Goal: Task Accomplishment & Management: Manage account settings

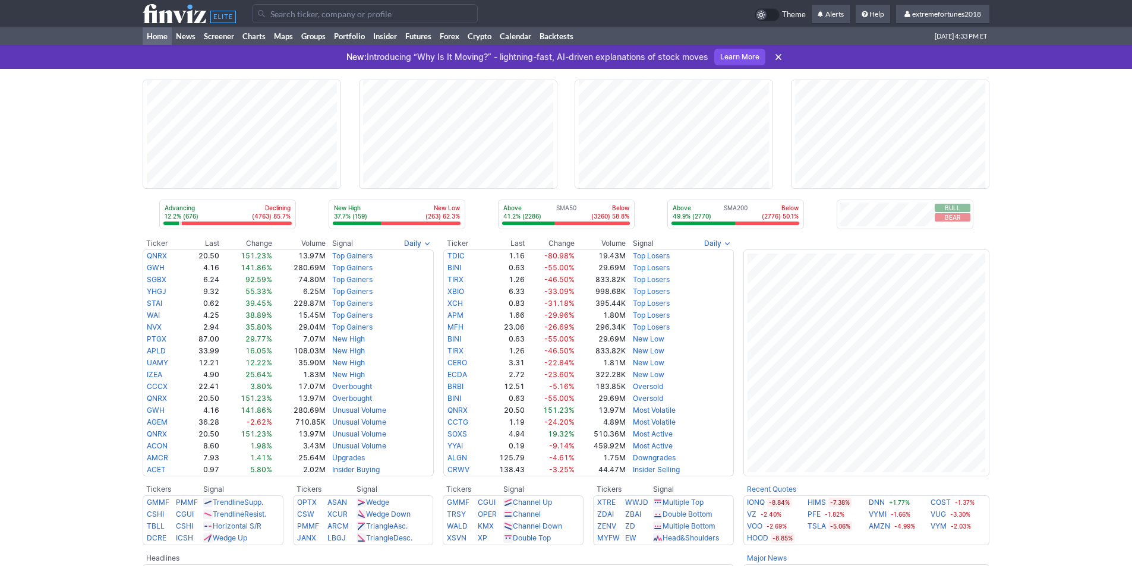
click at [308, 10] on input "Search" at bounding box center [365, 13] width 226 height 19
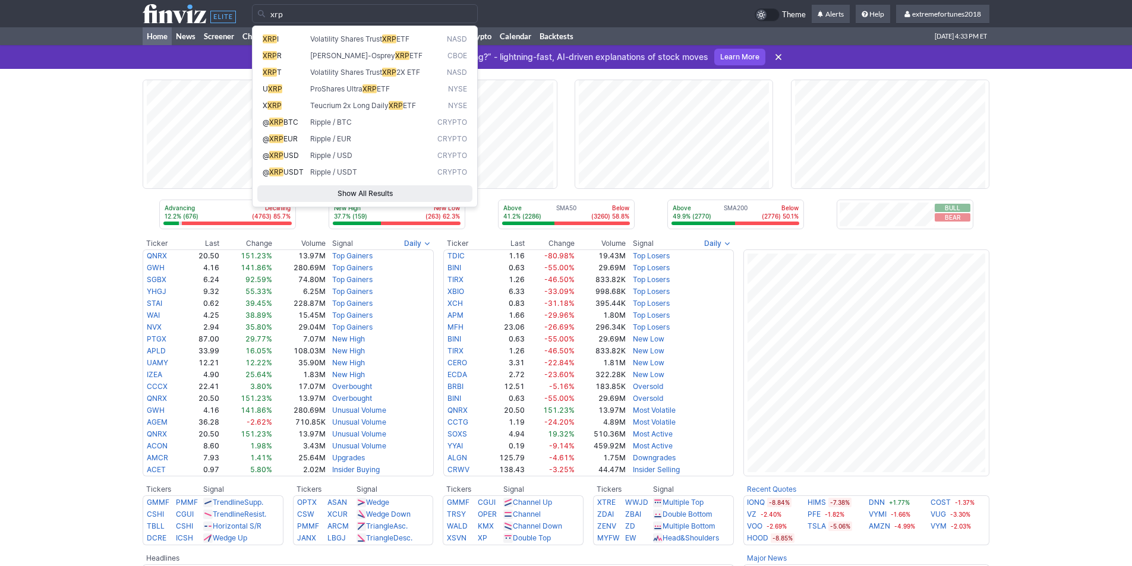
type input "xrp"
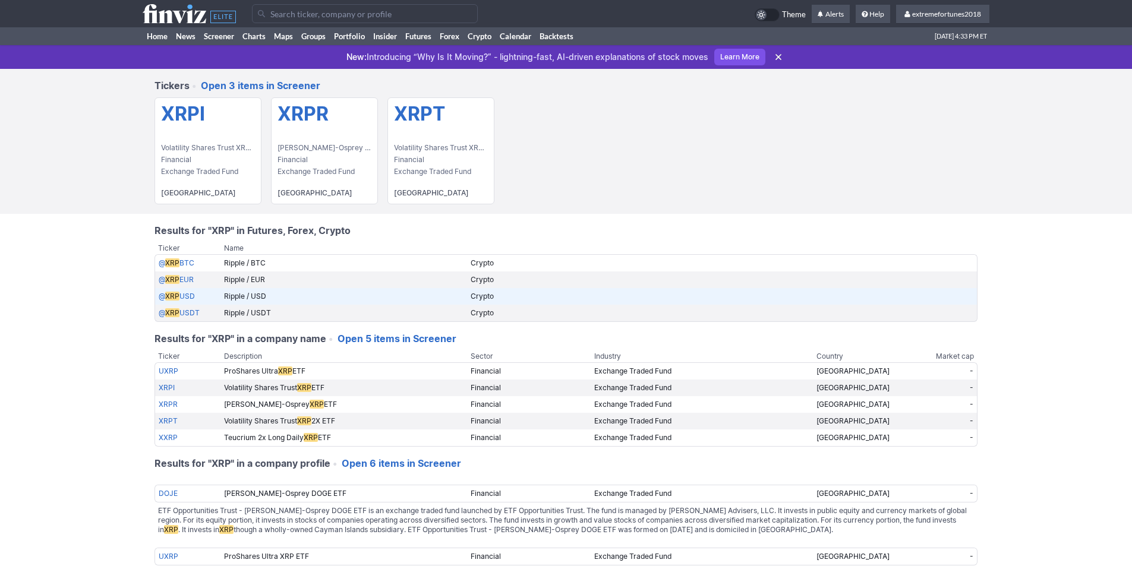
click at [177, 299] on span "XRP" at bounding box center [172, 296] width 14 height 9
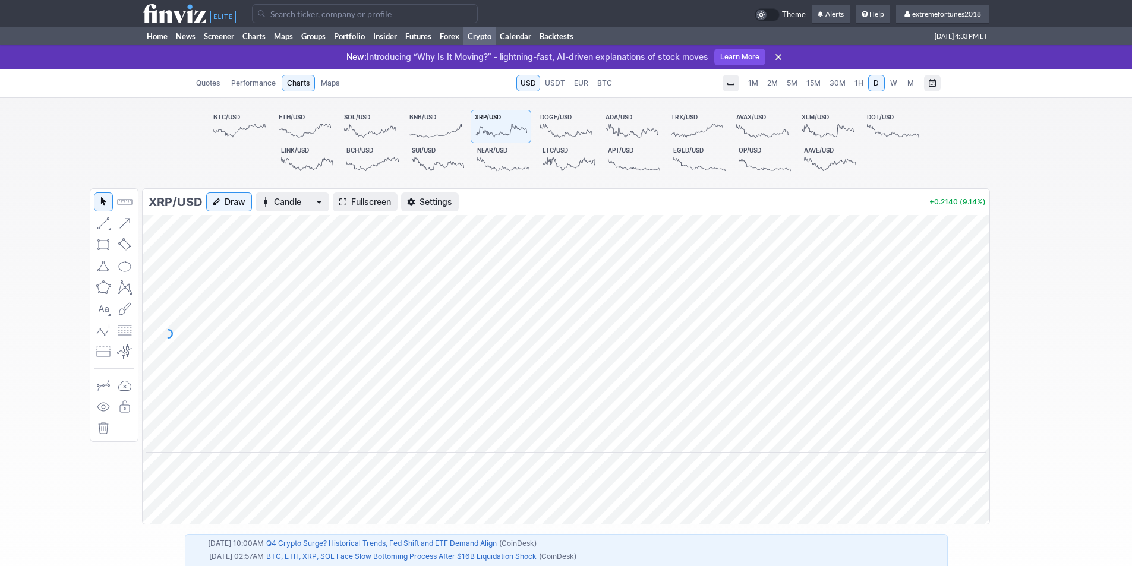
drag, startPoint x: 972, startPoint y: 373, endPoint x: 974, endPoint y: 392, distance: 18.5
click at [974, 392] on div at bounding box center [976, 331] width 25 height 208
click at [856, 85] on span "1H" at bounding box center [858, 82] width 9 height 9
click at [986, 375] on div at bounding box center [976, 331] width 25 height 208
drag, startPoint x: 981, startPoint y: 359, endPoint x: 966, endPoint y: 276, distance: 84.5
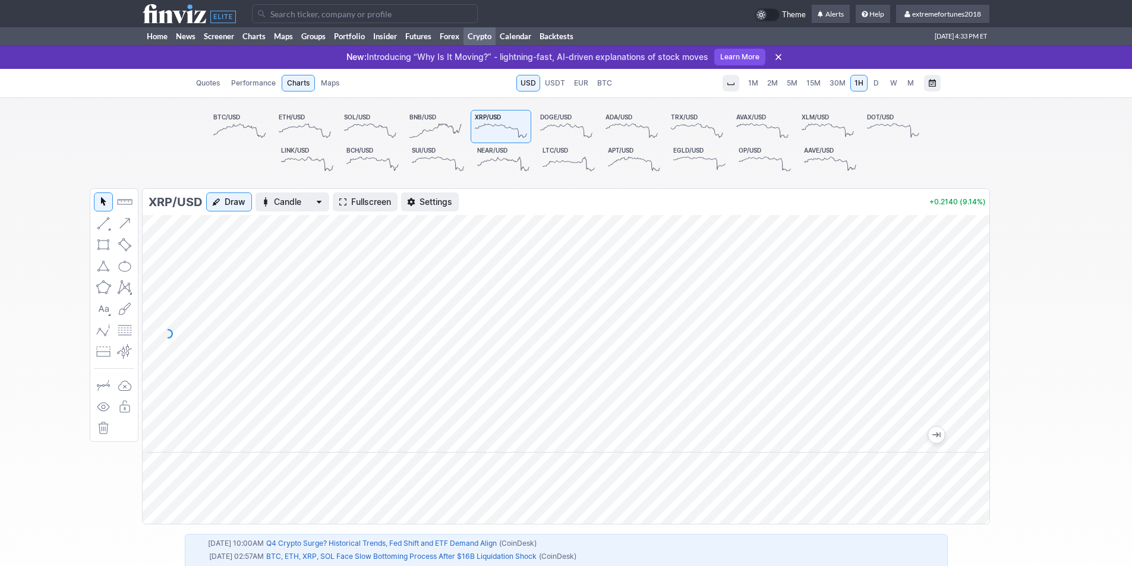
click at [966, 276] on div at bounding box center [976, 331] width 25 height 208
click at [383, 205] on span "Fullscreen" at bounding box center [371, 202] width 40 height 12
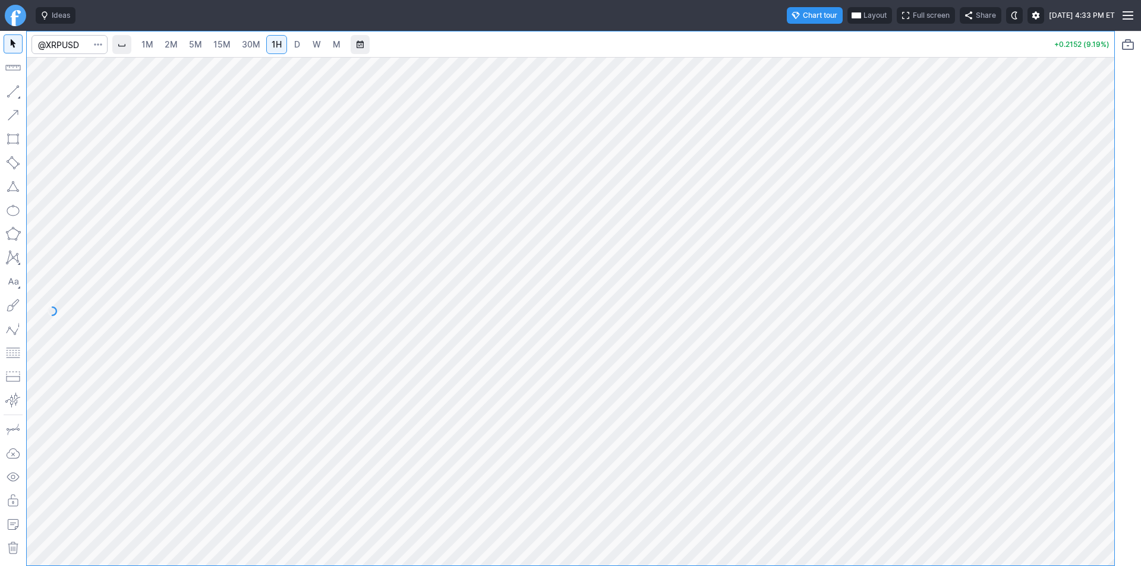
click at [1098, 339] on div at bounding box center [1101, 308] width 25 height 479
drag, startPoint x: 1098, startPoint y: 418, endPoint x: 1097, endPoint y: 384, distance: 33.9
click at [1097, 384] on div at bounding box center [1101, 308] width 25 height 479
drag, startPoint x: 1101, startPoint y: 302, endPoint x: 1100, endPoint y: 321, distance: 19.0
click at [1101, 321] on div at bounding box center [1101, 308] width 25 height 479
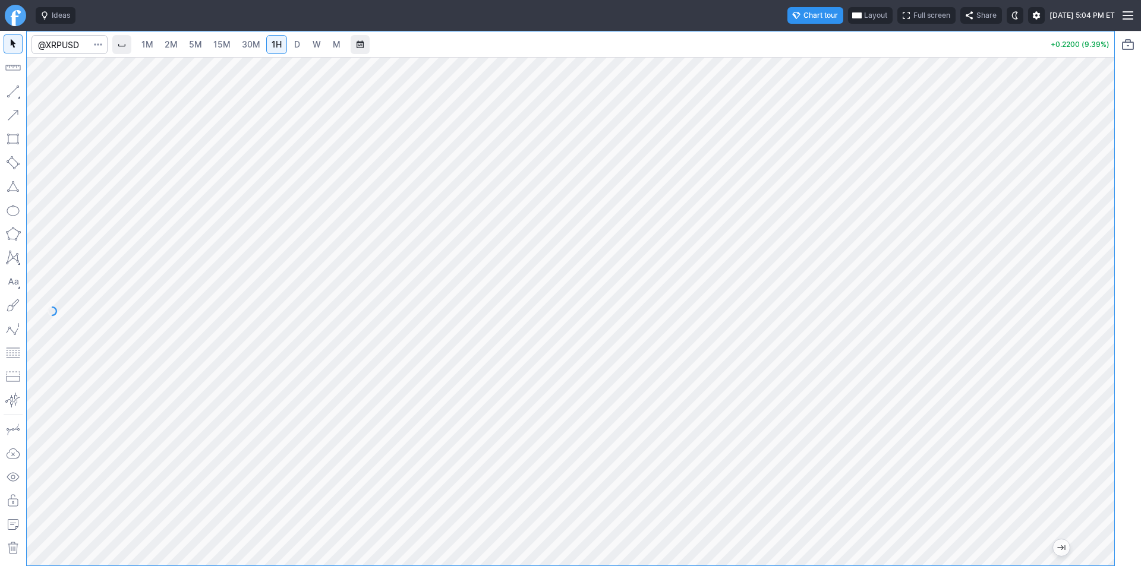
drag, startPoint x: 1095, startPoint y: 249, endPoint x: 1090, endPoint y: 278, distance: 29.6
click at [1090, 278] on div at bounding box center [1101, 308] width 25 height 479
click at [245, 45] on span "30M" at bounding box center [251, 44] width 18 height 10
click at [222, 43] on span "15M" at bounding box center [221, 44] width 17 height 10
click at [187, 41] on link "5M" at bounding box center [196, 44] width 24 height 19
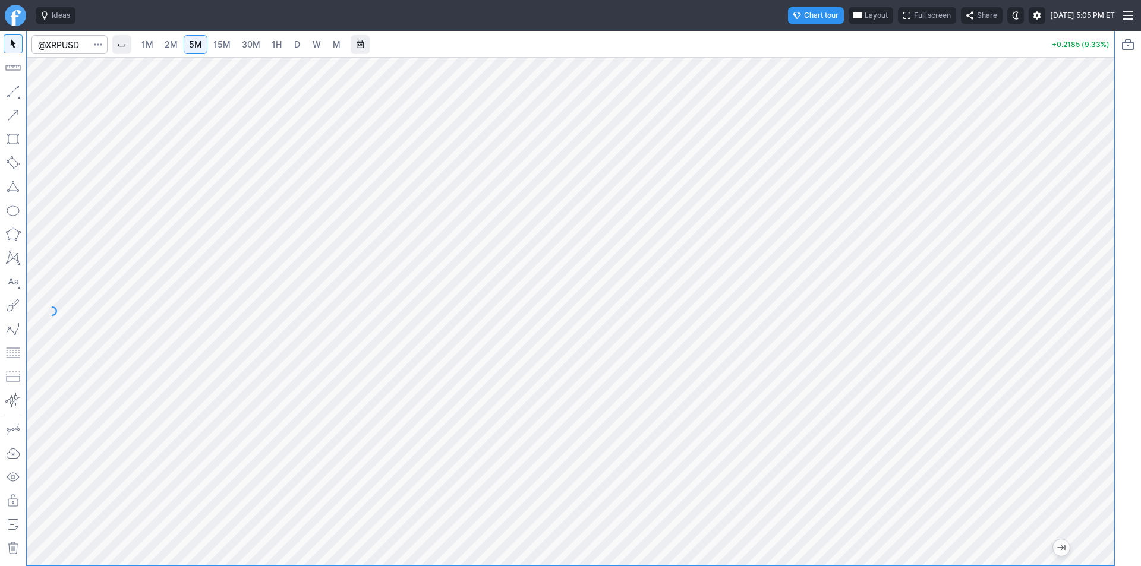
click at [169, 39] on span "2M" at bounding box center [171, 44] width 13 height 10
click at [1105, 326] on div at bounding box center [570, 311] width 1087 height 509
click at [1090, 349] on div at bounding box center [570, 311] width 1087 height 509
click at [1140, 317] on div "1M 2M 5M 15M 30M 1H D W M +0.2187 (9.34%)" at bounding box center [570, 298] width 1141 height 535
click at [1139, 323] on div "1M 2M 5M 15M 30M 1H D W M +0.2187 (9.34%)" at bounding box center [570, 298] width 1141 height 535
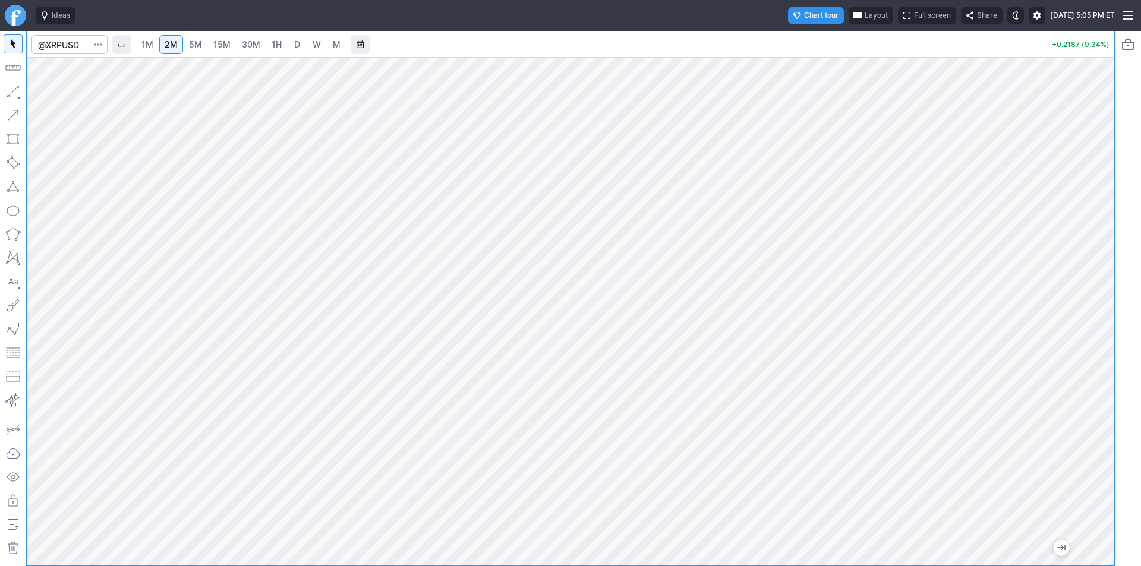
click at [1140, 340] on div "1M 2M 5M 15M 30M 1H D W M +0.2187 (9.34%)" at bounding box center [570, 298] width 1141 height 535
click at [1140, 334] on div "1M 2M 5M 15M 30M 1H D W M +0.2187 (9.34%)" at bounding box center [570, 298] width 1141 height 535
click at [1063, 459] on div at bounding box center [570, 311] width 1087 height 509
click at [1088, 393] on div at bounding box center [570, 311] width 1087 height 509
drag, startPoint x: 1090, startPoint y: 131, endPoint x: 1093, endPoint y: 277, distance: 146.2
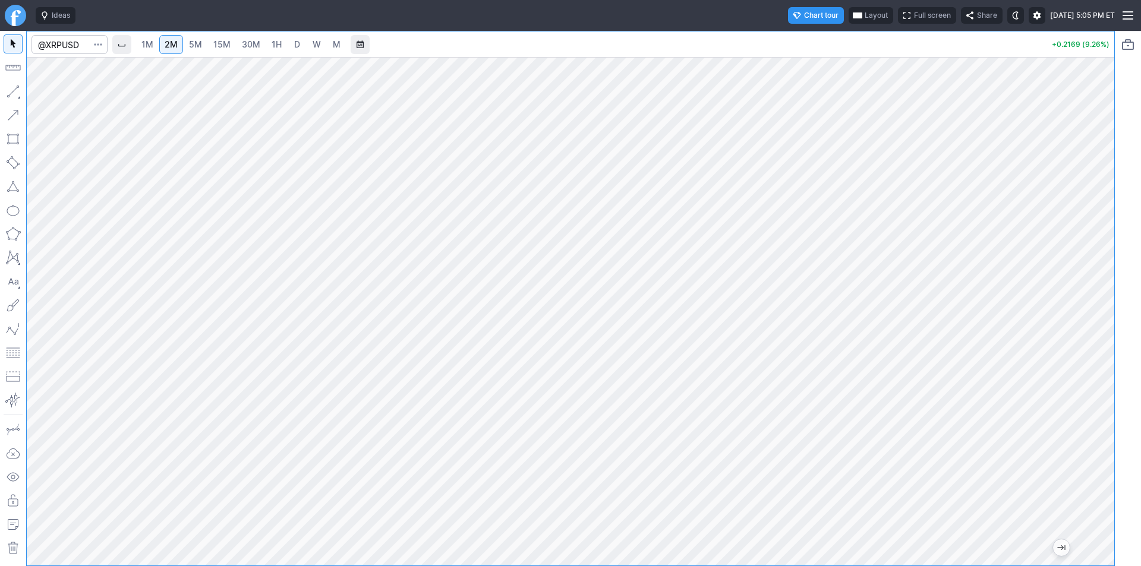
click at [1124, 282] on div "1M 2M 5M 15M 30M 1H D W M +0.2169 (9.26%)" at bounding box center [570, 298] width 1141 height 535
click at [1117, 273] on div "1M 2M 5M 15M 30M 1H D W M +0.2169 (9.26%)" at bounding box center [570, 298] width 1141 height 535
click at [1088, 436] on div at bounding box center [570, 311] width 1087 height 509
drag, startPoint x: 1096, startPoint y: 269, endPoint x: 1090, endPoint y: 368, distance: 100.0
click at [1090, 368] on div at bounding box center [1101, 308] width 25 height 479
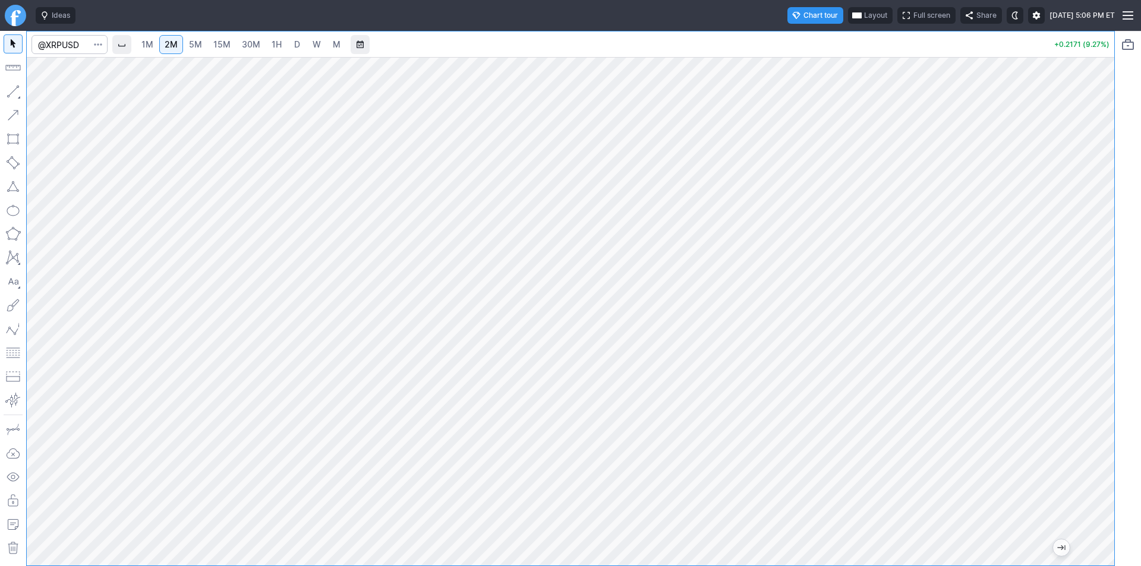
click at [1134, 250] on div "1M 2M 5M 15M 30M 1H D W M +0.2171 (9.27%)" at bounding box center [570, 298] width 1141 height 535
click at [1126, 327] on div "1M 2M 5M 15M 30M 1H D W M +0.2153 (9.19%)" at bounding box center [570, 298] width 1141 height 535
drag, startPoint x: 1103, startPoint y: 170, endPoint x: 1091, endPoint y: 439, distance: 269.4
click at [1091, 439] on div at bounding box center [1101, 308] width 25 height 479
click at [215, 40] on span "15M" at bounding box center [221, 44] width 17 height 10
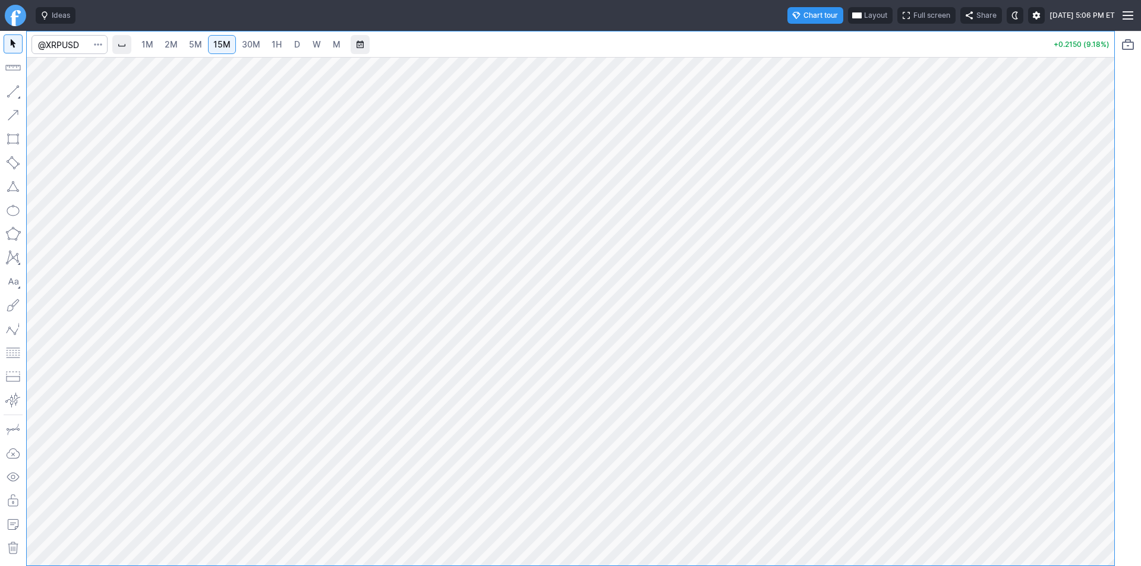
drag, startPoint x: 1103, startPoint y: 231, endPoint x: 1103, endPoint y: 285, distance: 54.1
click at [1108, 280] on div at bounding box center [1101, 308] width 25 height 479
click at [1123, 402] on div "1M 2M 5M 15M 30M 1H D W M +0.2139 (9.13%)" at bounding box center [570, 298] width 1141 height 535
drag, startPoint x: 1097, startPoint y: 377, endPoint x: 1094, endPoint y: 217, distance: 159.2
click at [1098, 217] on div at bounding box center [1101, 308] width 25 height 479
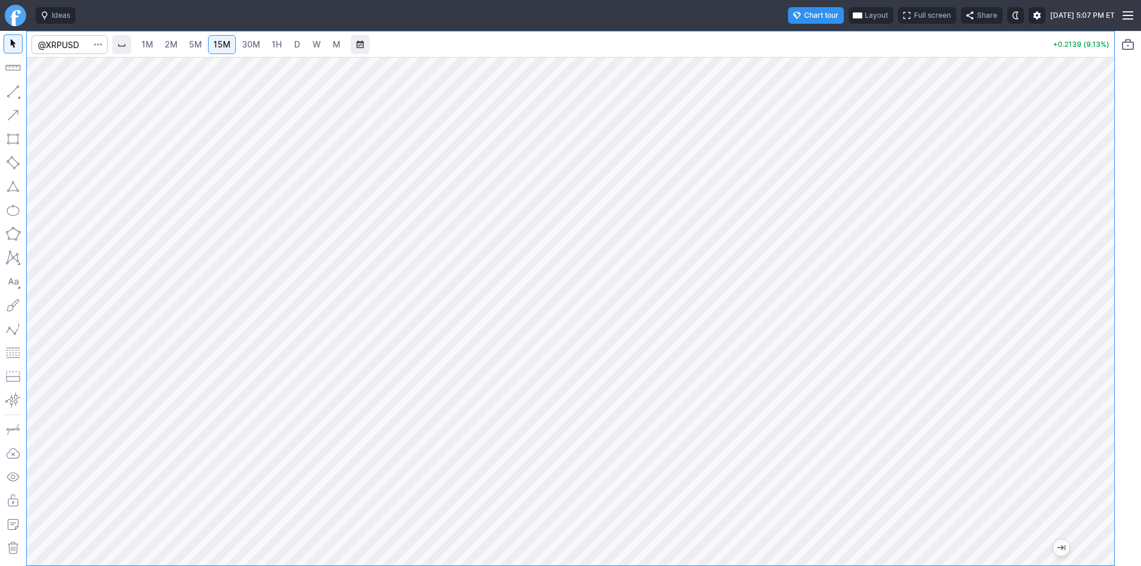
click at [299, 42] on span "D" at bounding box center [297, 45] width 8 height 12
click at [1101, 252] on div at bounding box center [570, 311] width 1087 height 509
drag, startPoint x: 1110, startPoint y: 172, endPoint x: 1101, endPoint y: 339, distance: 167.8
click at [1101, 339] on div at bounding box center [1101, 308] width 25 height 479
click at [269, 43] on link "1H" at bounding box center [276, 44] width 21 height 19
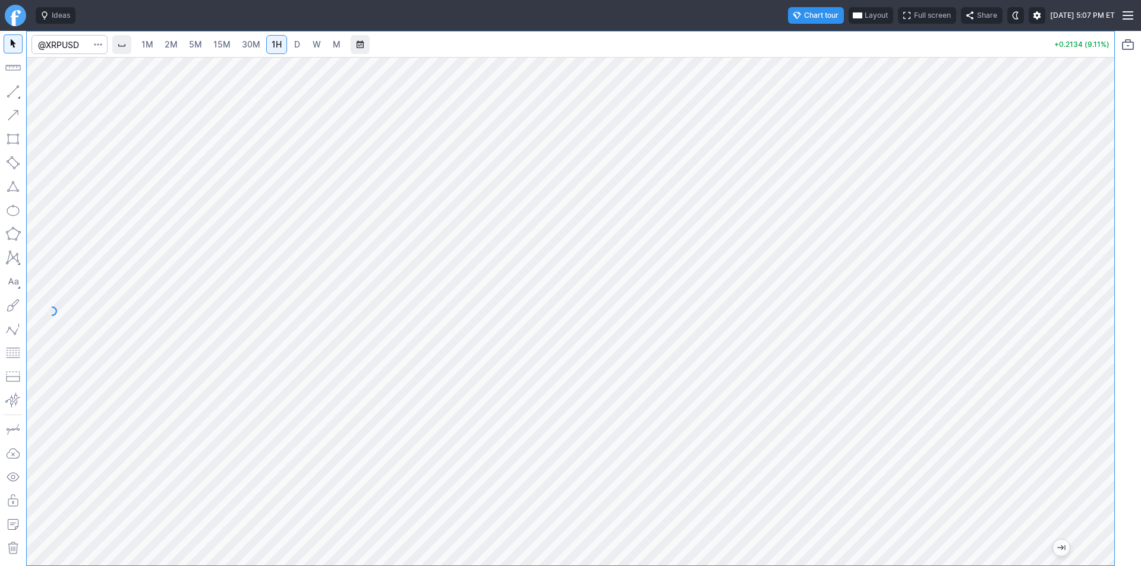
click at [252, 42] on span "30M" at bounding box center [251, 44] width 18 height 10
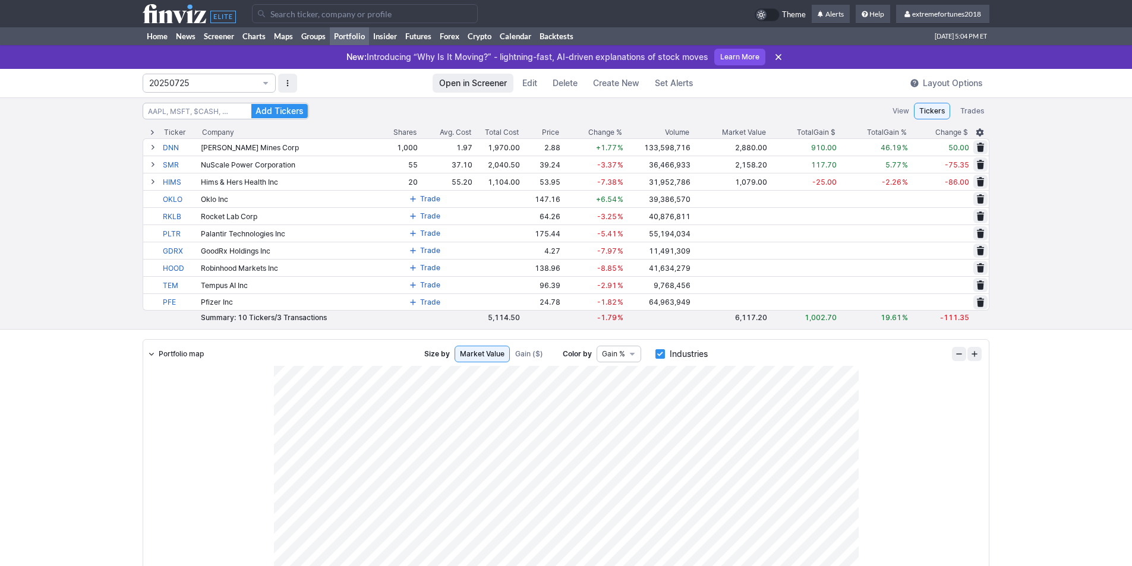
click at [50, 138] on div "Add Tickers View Tickers Trades Ticker Company Shares Avg. Cost Total Cost Pric…" at bounding box center [566, 213] width 1132 height 232
click at [488, 35] on link "Crypto" at bounding box center [479, 36] width 32 height 18
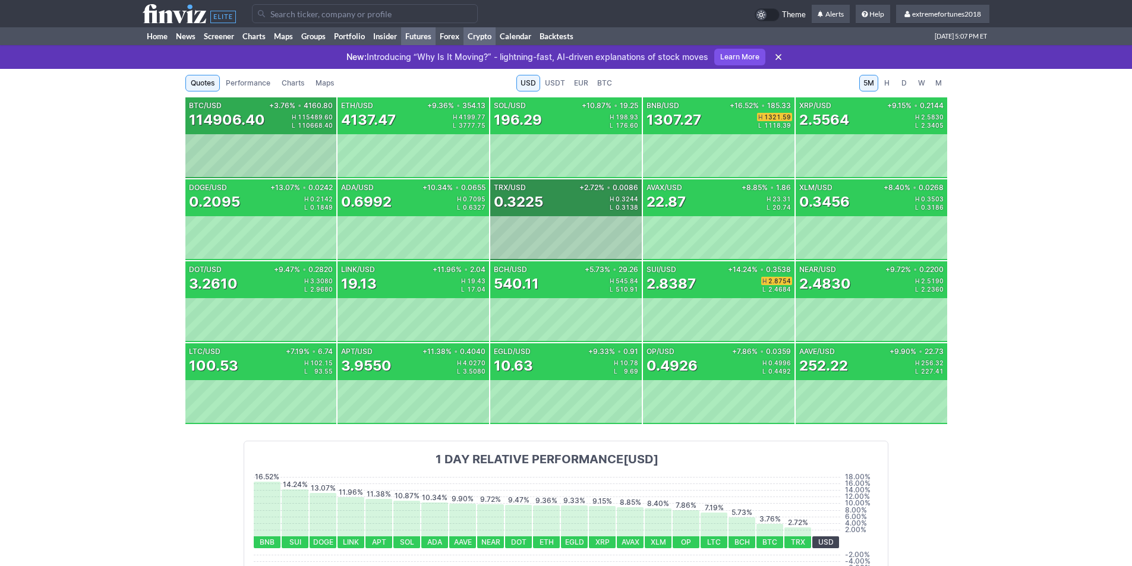
click at [416, 33] on link "Futures" at bounding box center [418, 36] width 34 height 18
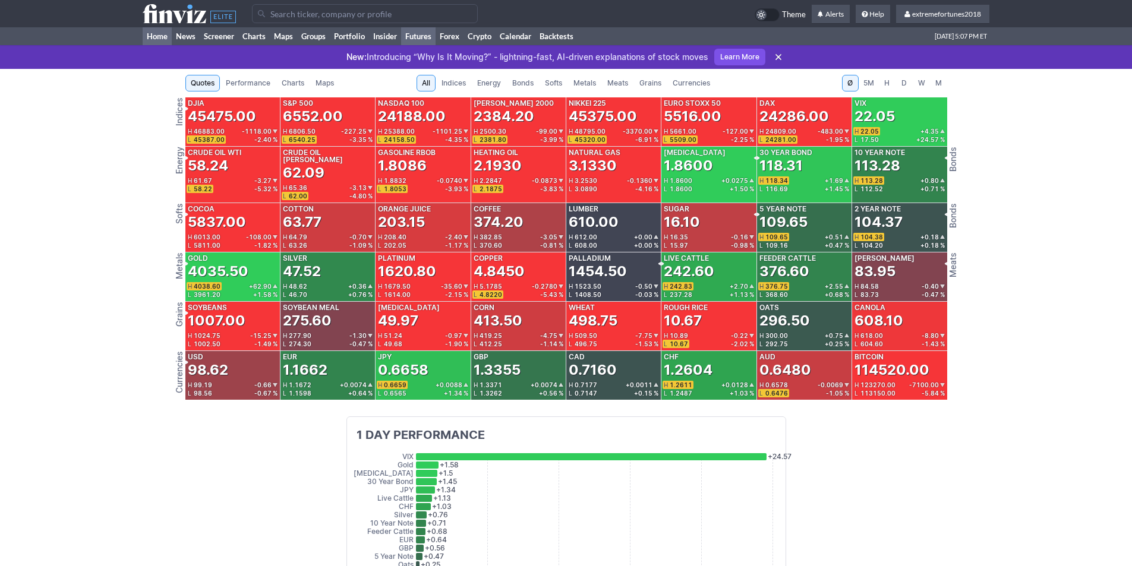
click at [154, 34] on link "Home" at bounding box center [157, 36] width 29 height 18
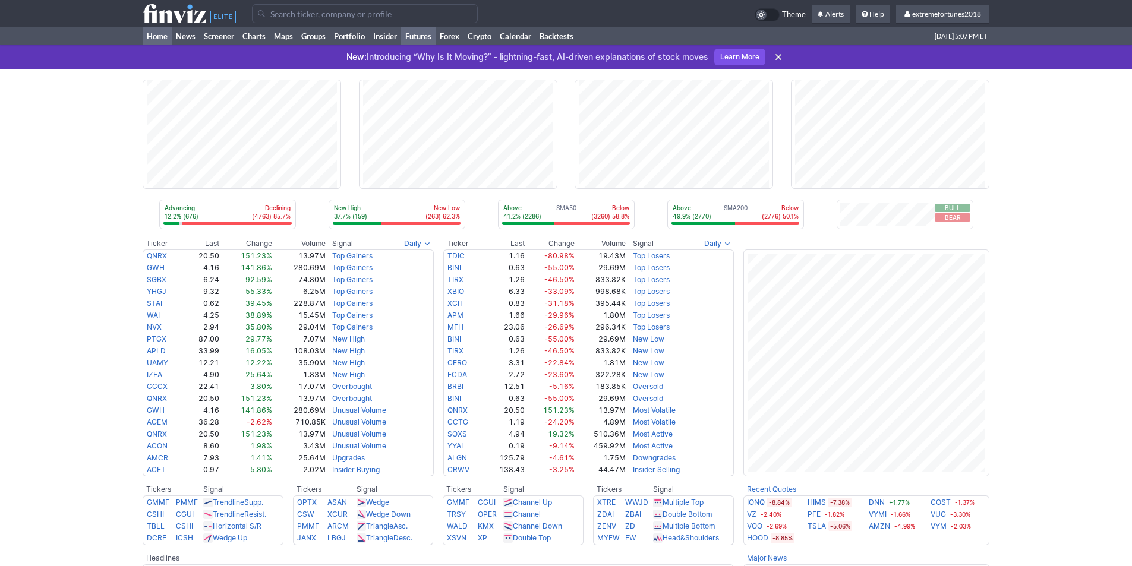
click at [419, 38] on link "Futures" at bounding box center [418, 36] width 34 height 18
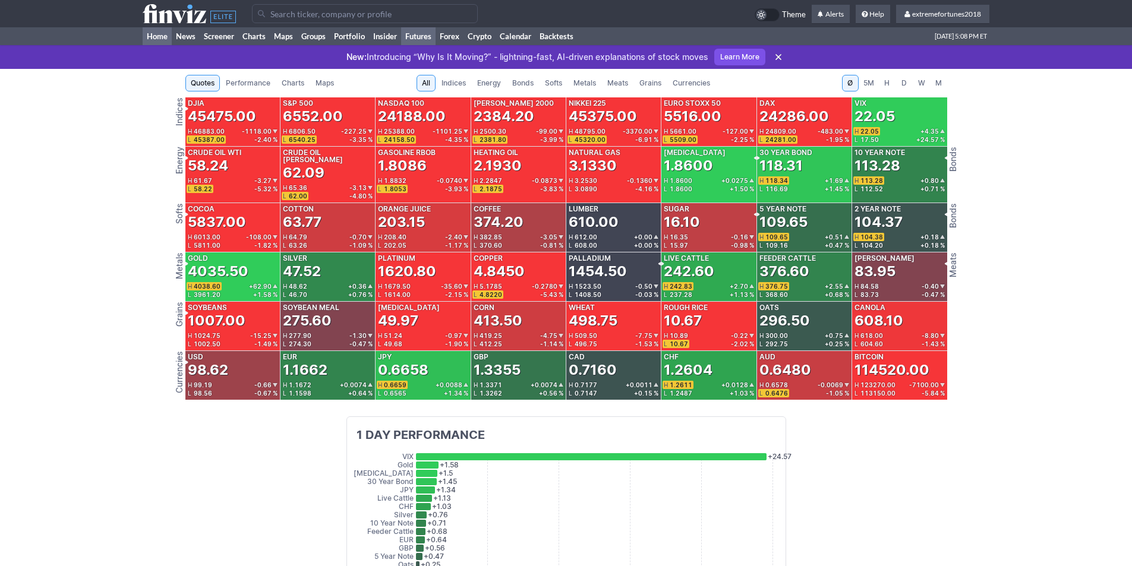
click at [154, 30] on link "Home" at bounding box center [157, 36] width 29 height 18
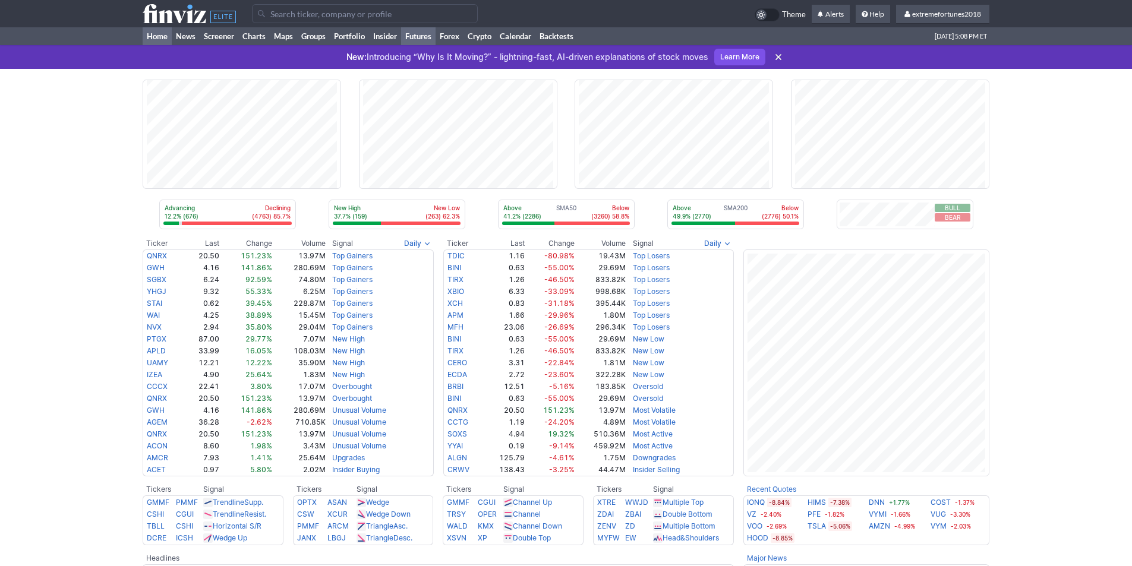
click at [412, 36] on link "Futures" at bounding box center [418, 36] width 34 height 18
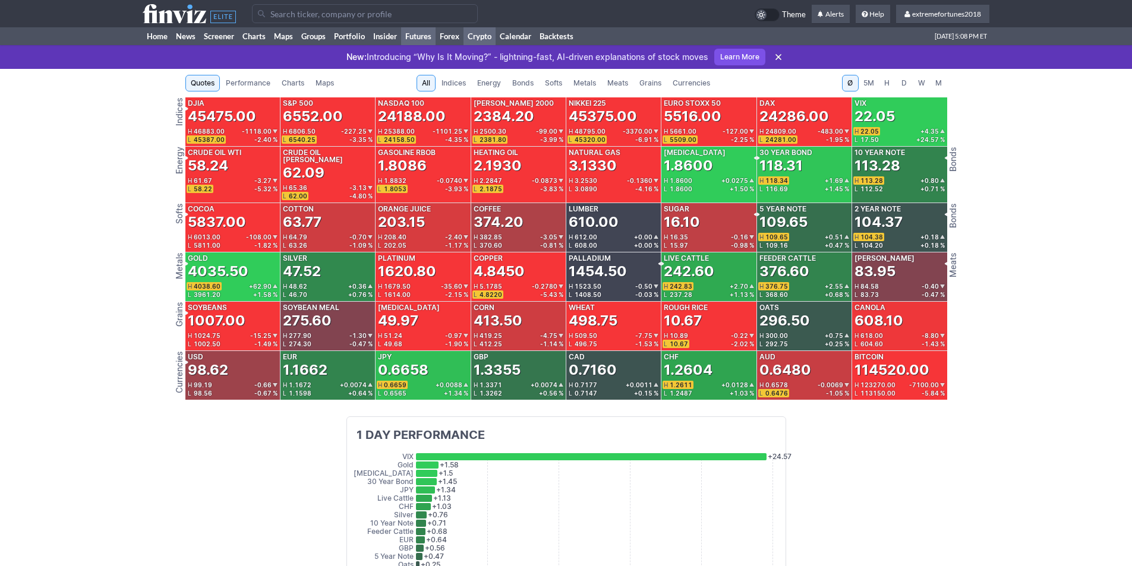
click at [478, 29] on link "Crypto" at bounding box center [479, 36] width 32 height 18
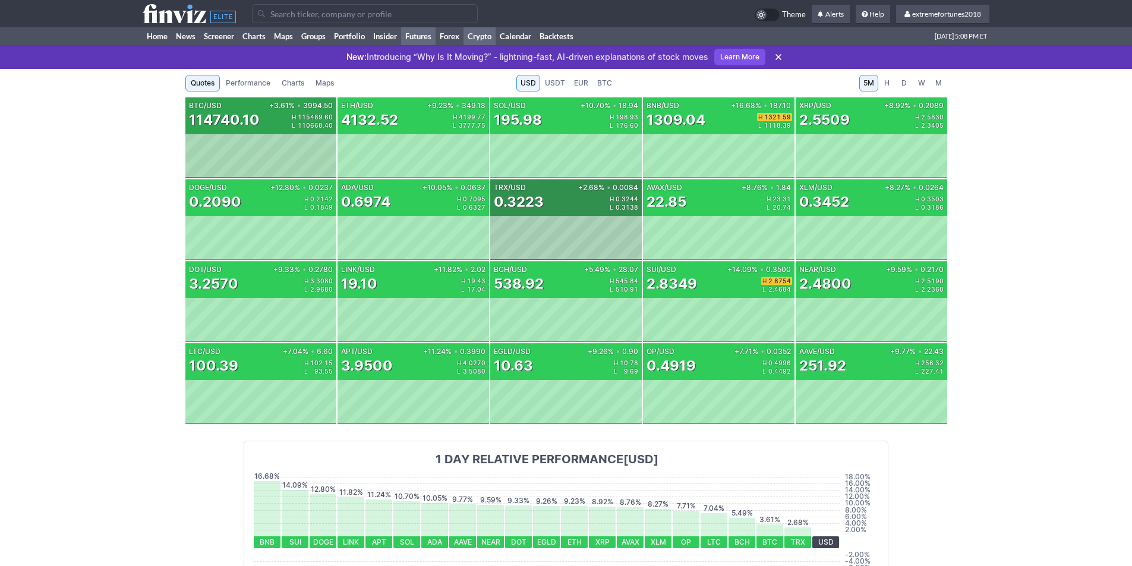
click at [424, 36] on link "Futures" at bounding box center [418, 36] width 34 height 18
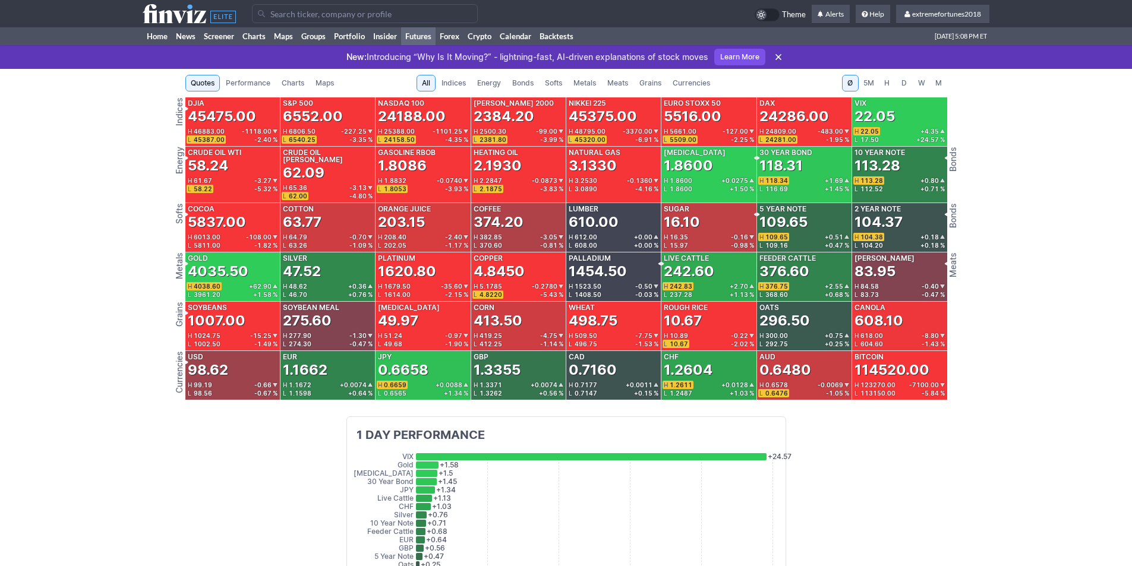
click at [576, 82] on span "Metals" at bounding box center [584, 83] width 23 height 12
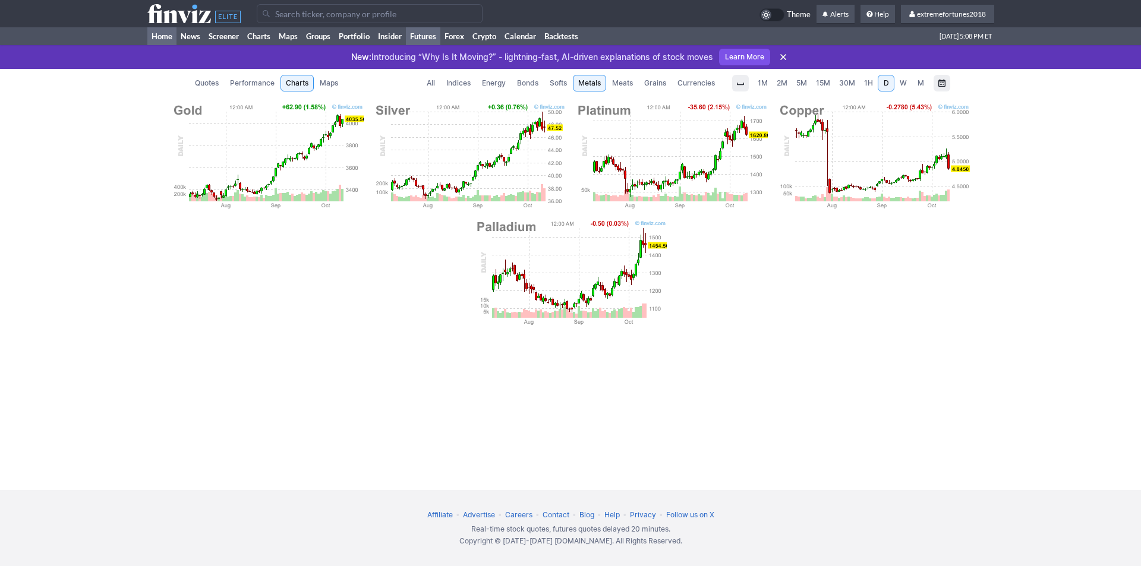
click at [148, 33] on link "Home" at bounding box center [161, 36] width 29 height 18
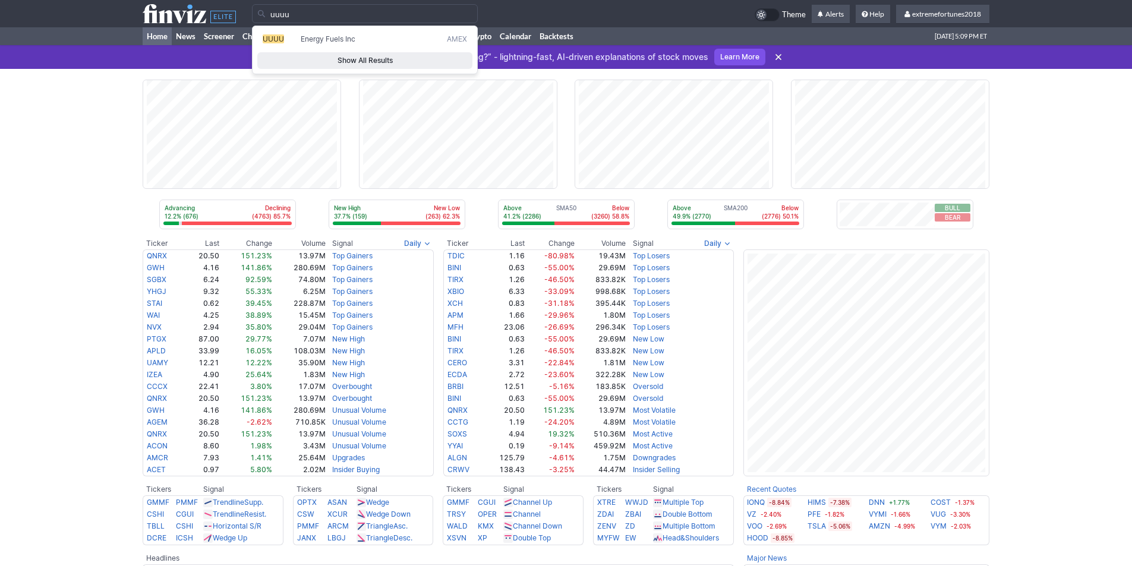
type input "uuuu"
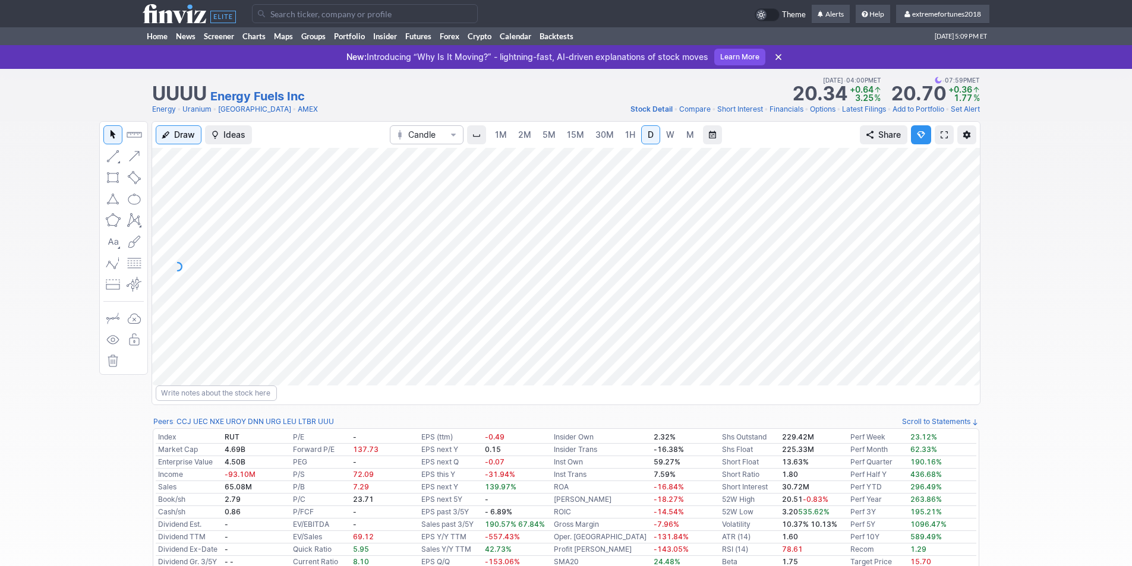
click at [385, 21] on input "Search" at bounding box center [365, 13] width 226 height 19
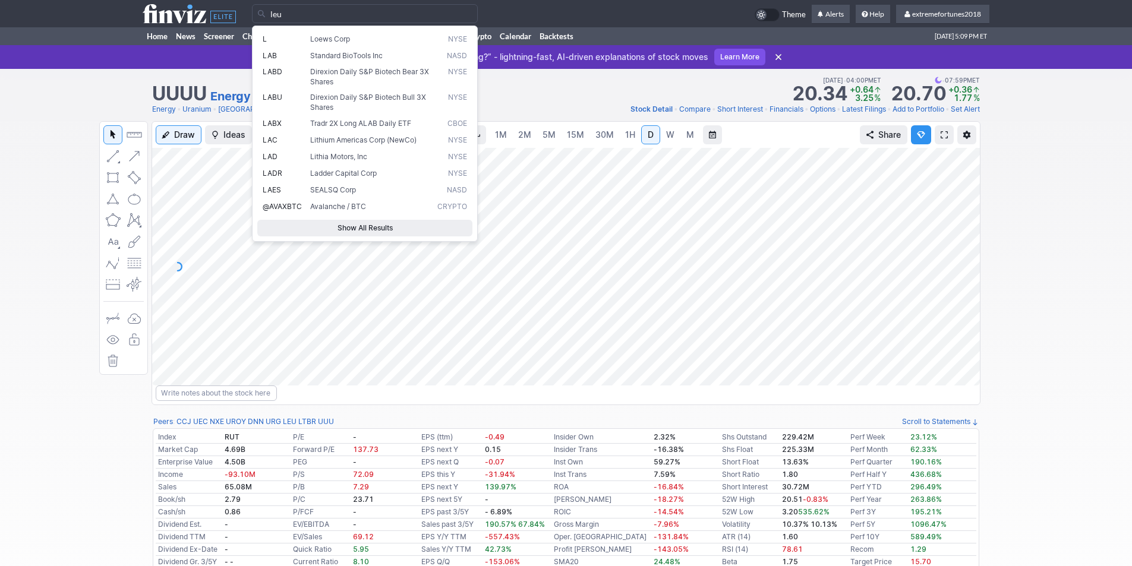
type input "leu"
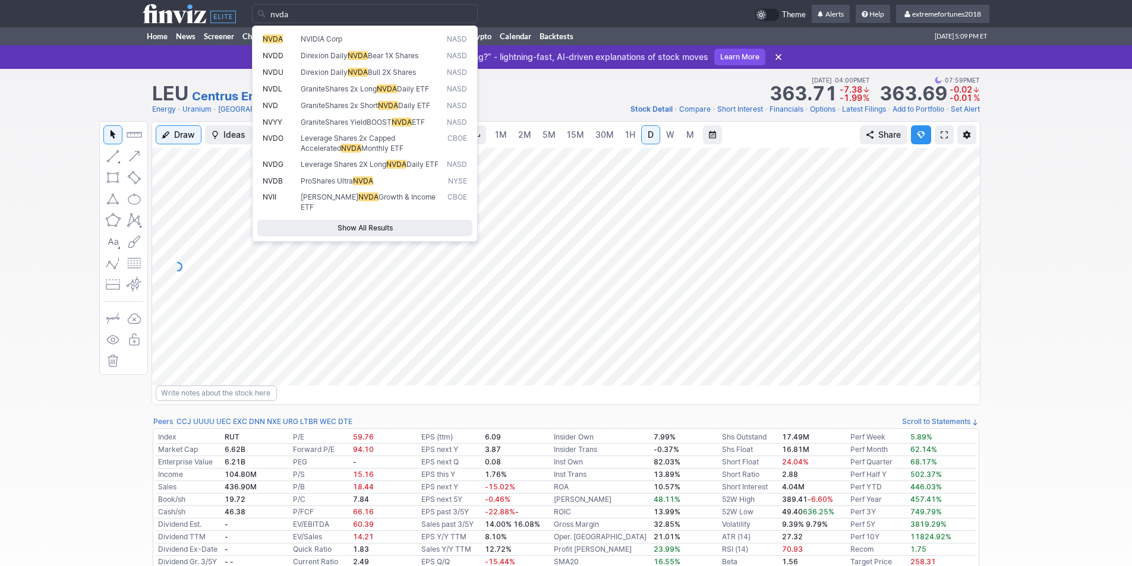
type input "nvda"
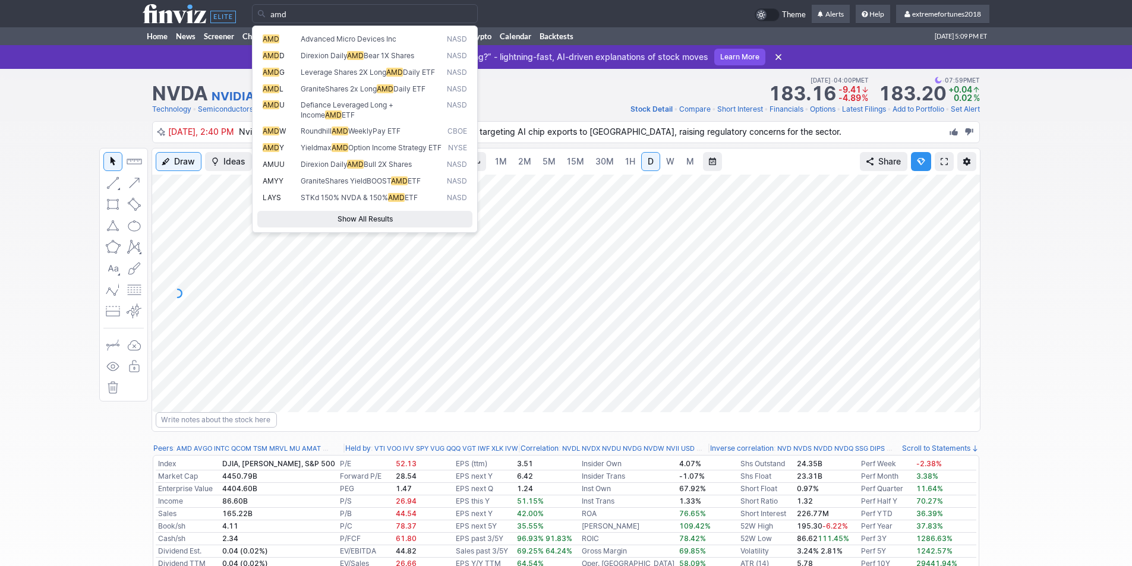
type input "amd"
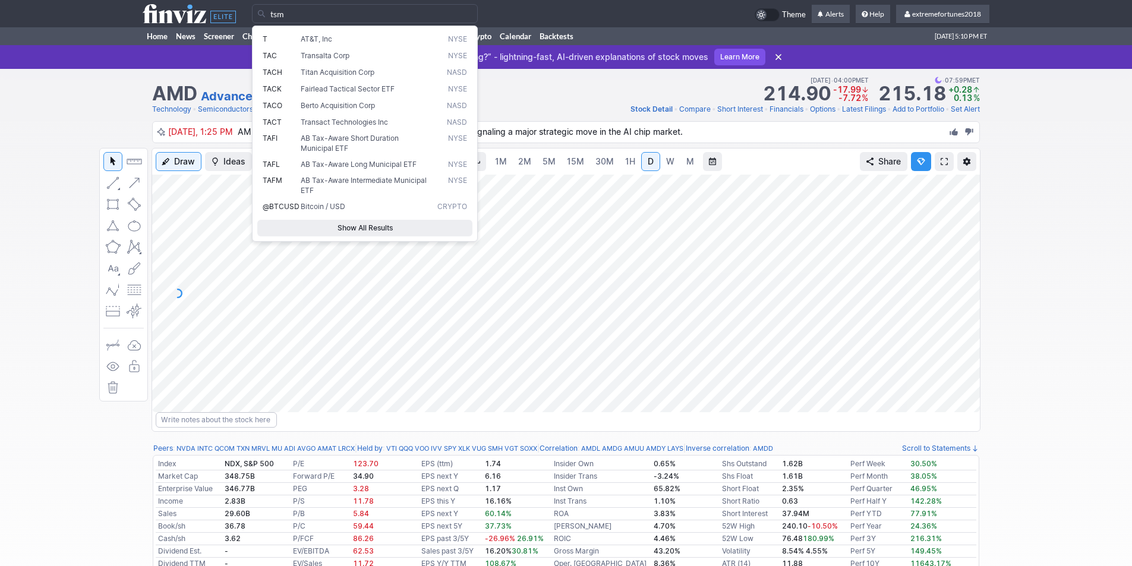
type input "tsm"
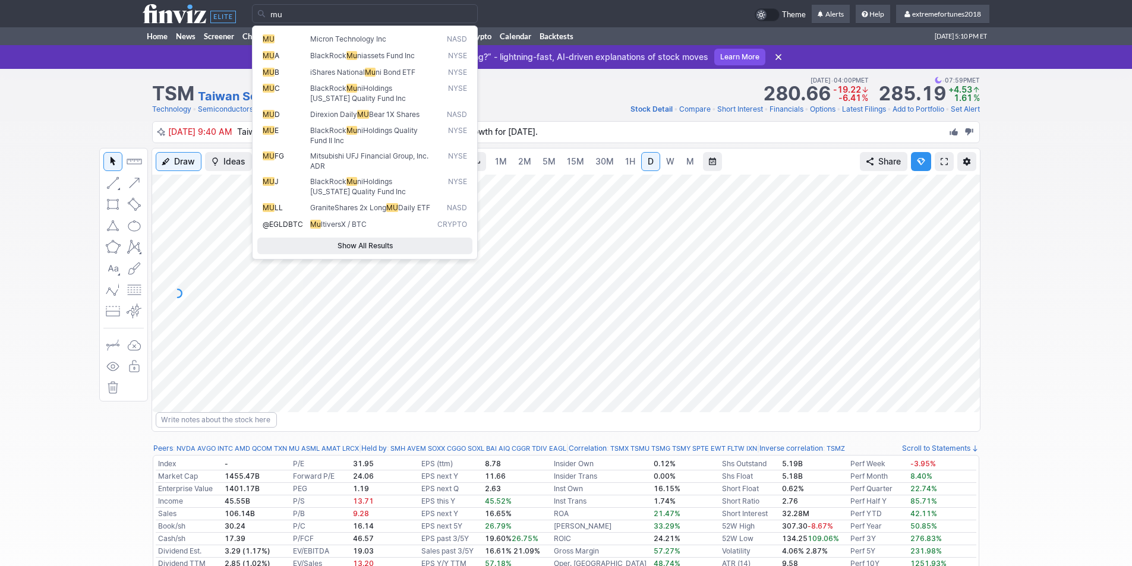
type input "mu"
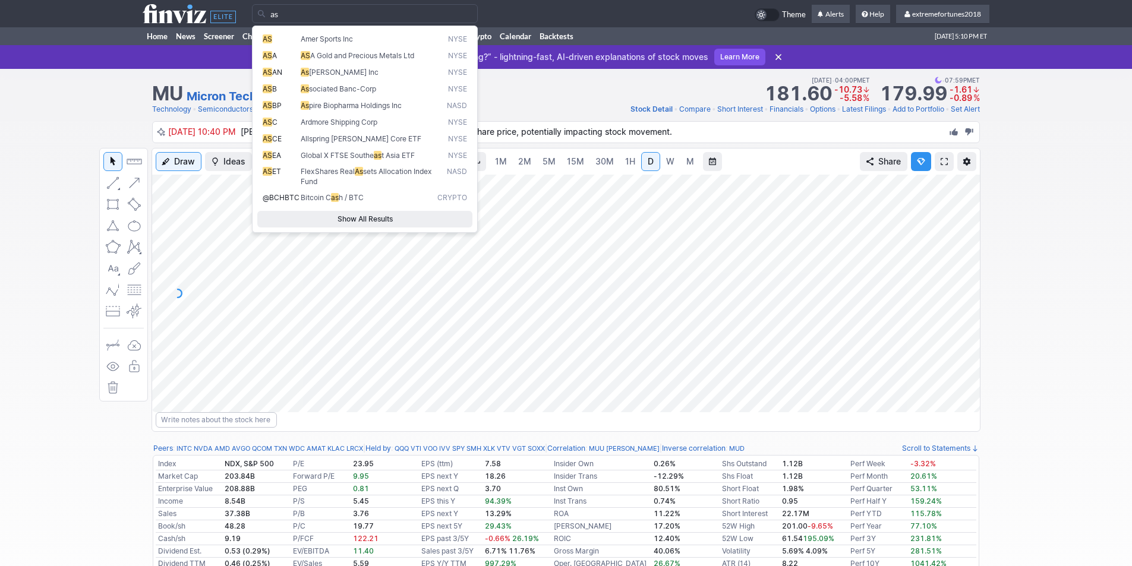
type input "a"
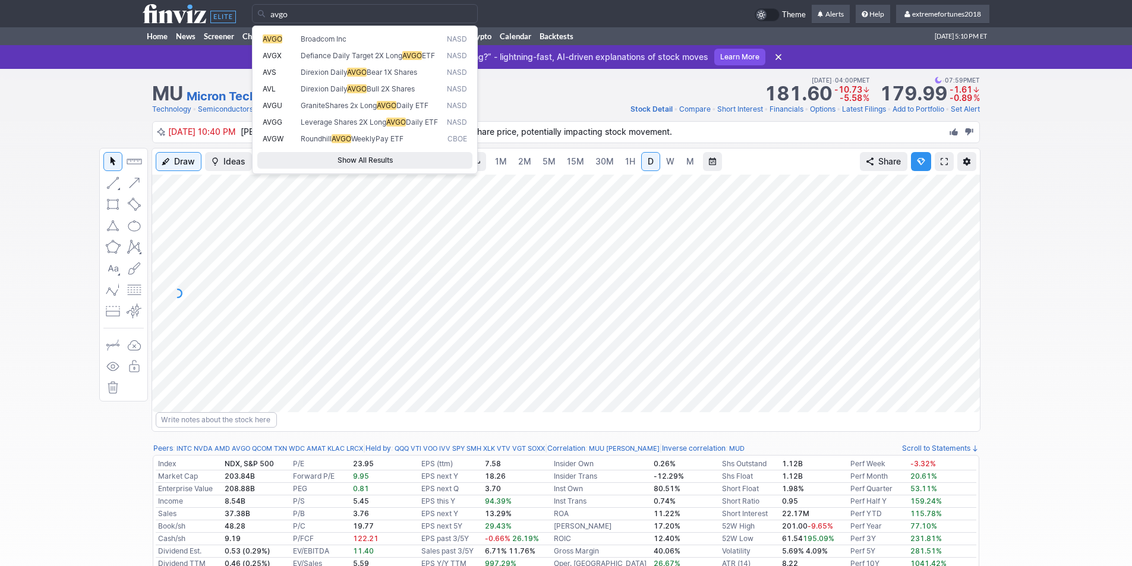
type input "avgo"
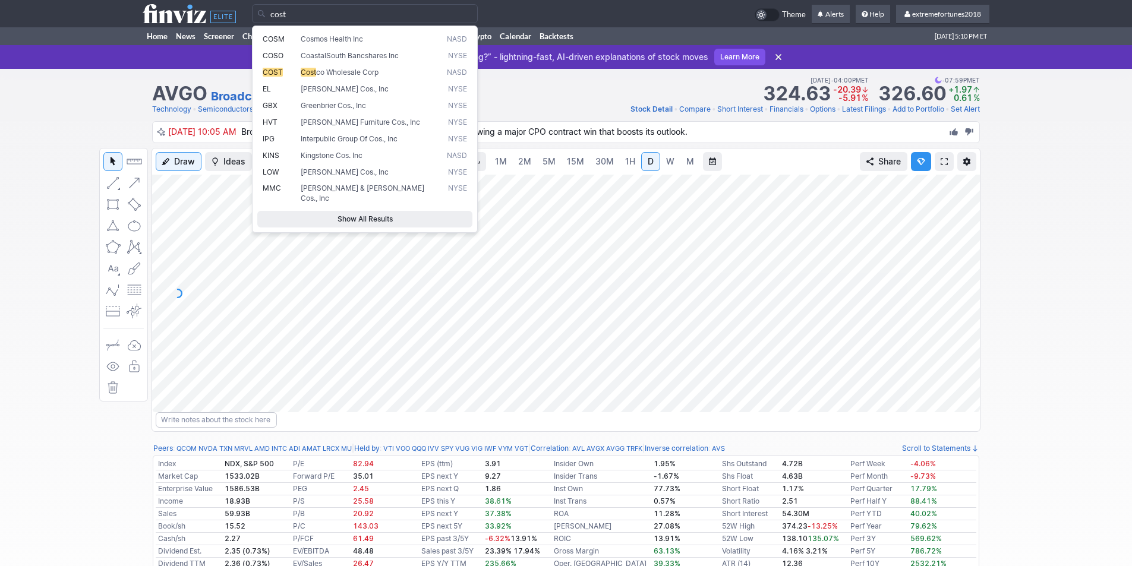
type input "cost"
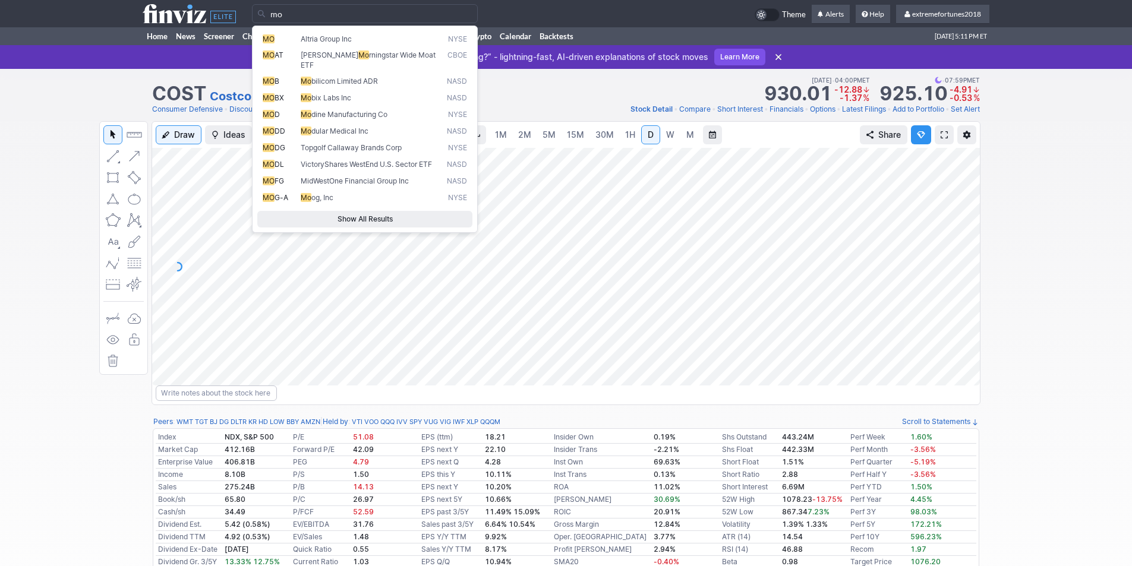
type input "mo"
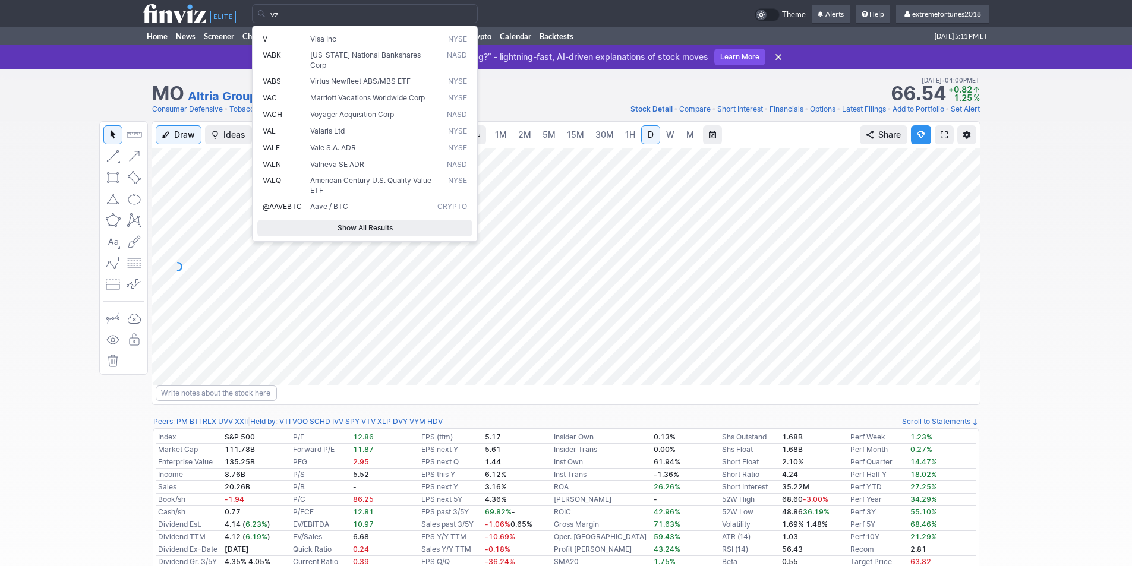
type input "vz"
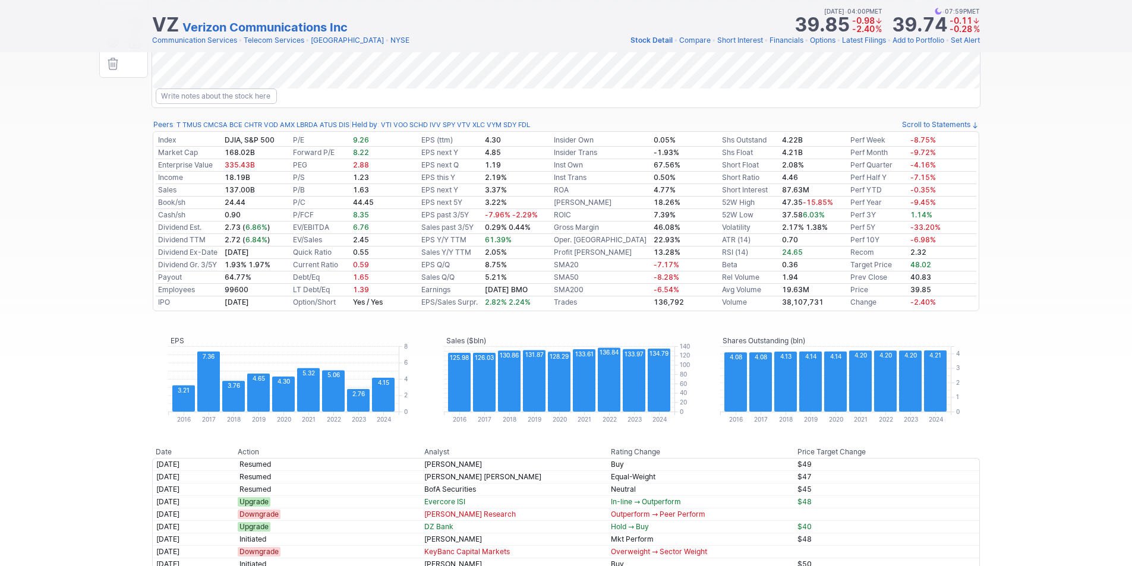
scroll to position [535, 0]
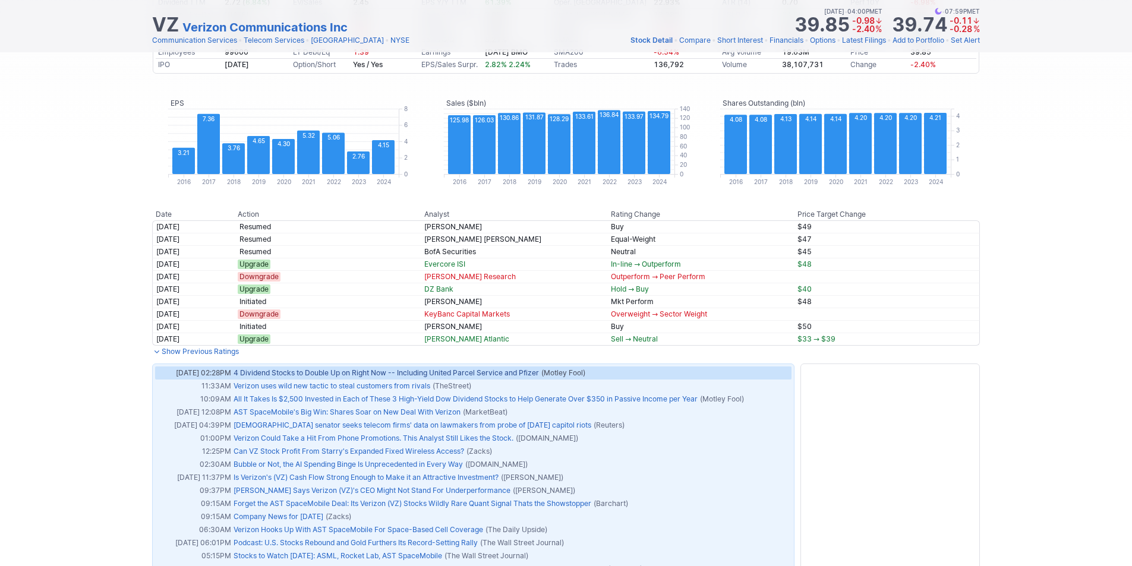
click at [284, 372] on link "4 Dividend Stocks to Double Up on Right Now -- Including United Parcel Service …" at bounding box center [385, 372] width 305 height 9
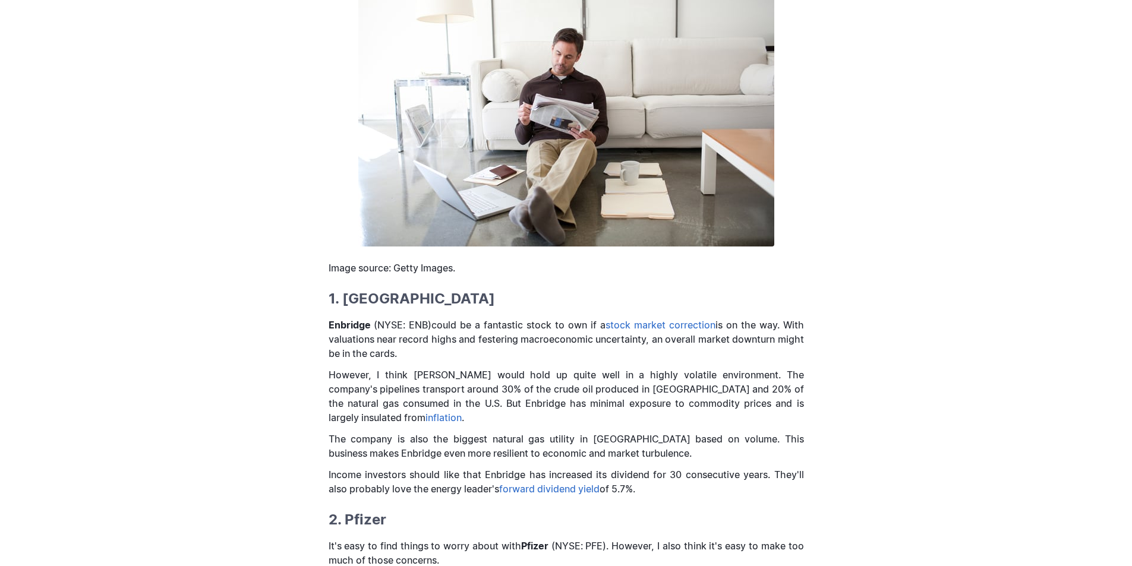
scroll to position [594, 0]
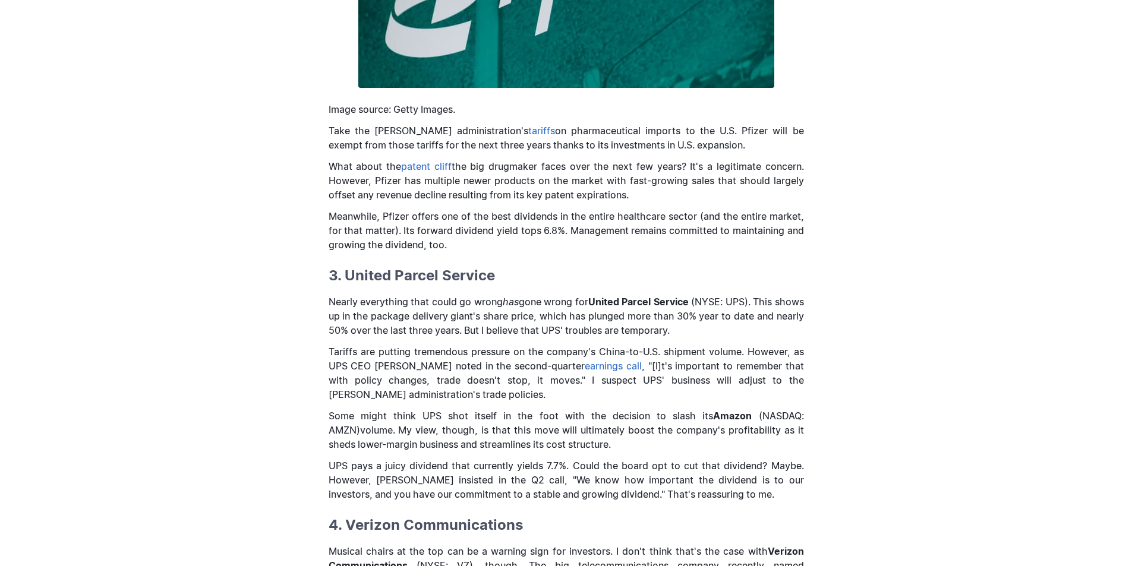
scroll to position [1307, 0]
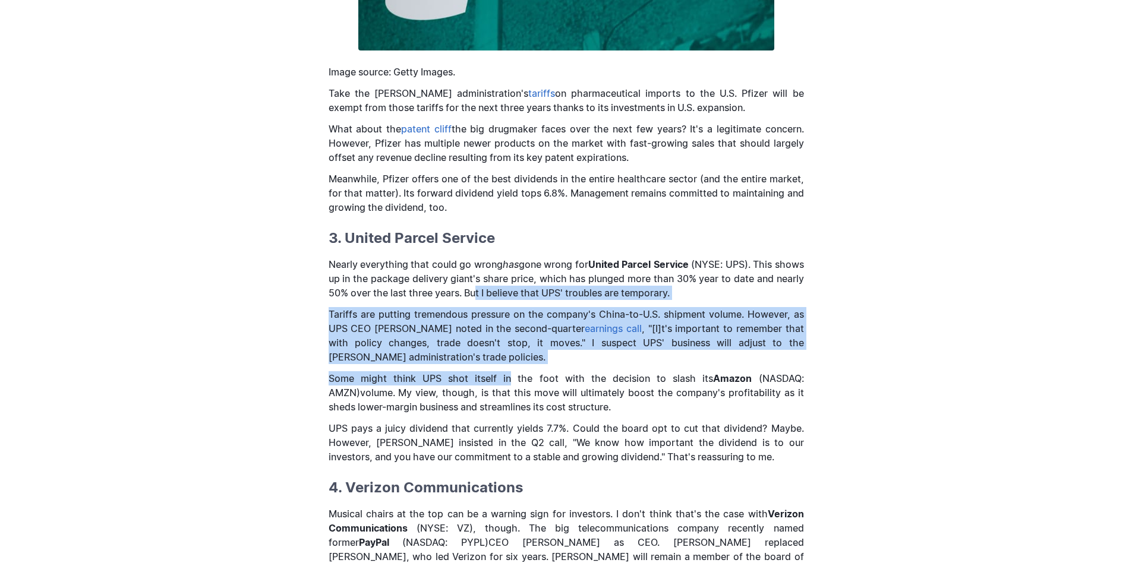
drag, startPoint x: 496, startPoint y: 384, endPoint x: 507, endPoint y: 297, distance: 88.0
click at [976, 305] on div "4 Dividend Stocks to Double Up on Right Now -- Including United Parcel Service …" at bounding box center [566, 100] width 1132 height 2634
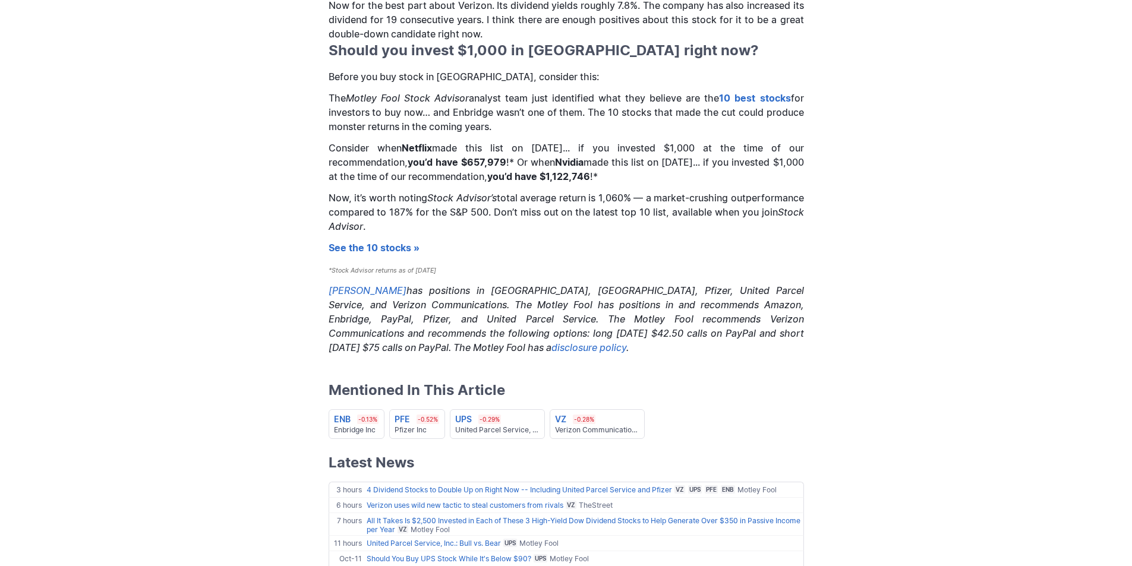
scroll to position [2054, 0]
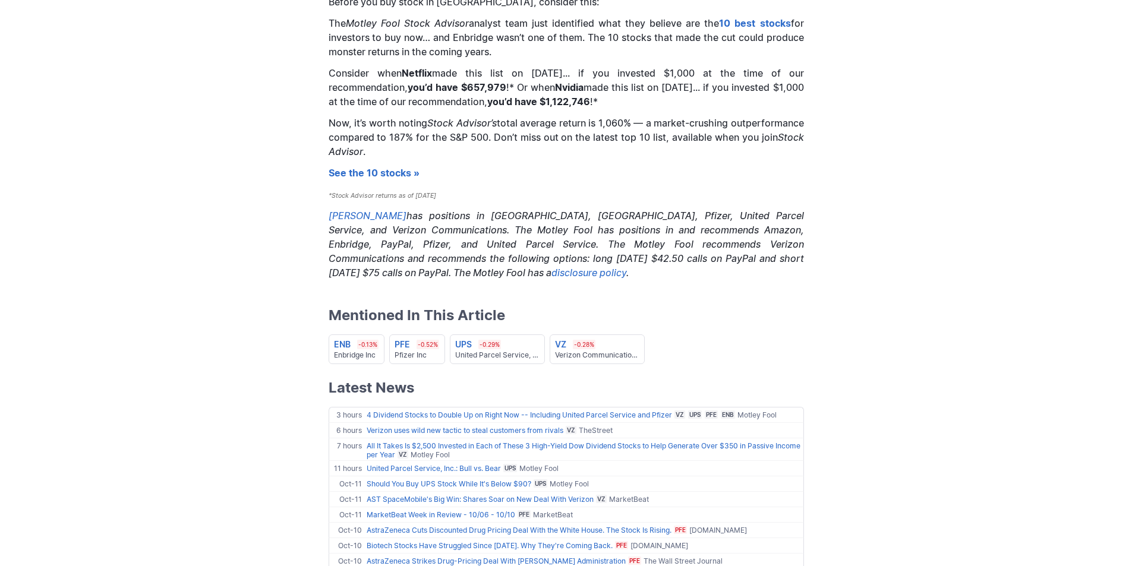
drag, startPoint x: 1051, startPoint y: 235, endPoint x: 1043, endPoint y: 241, distance: 10.2
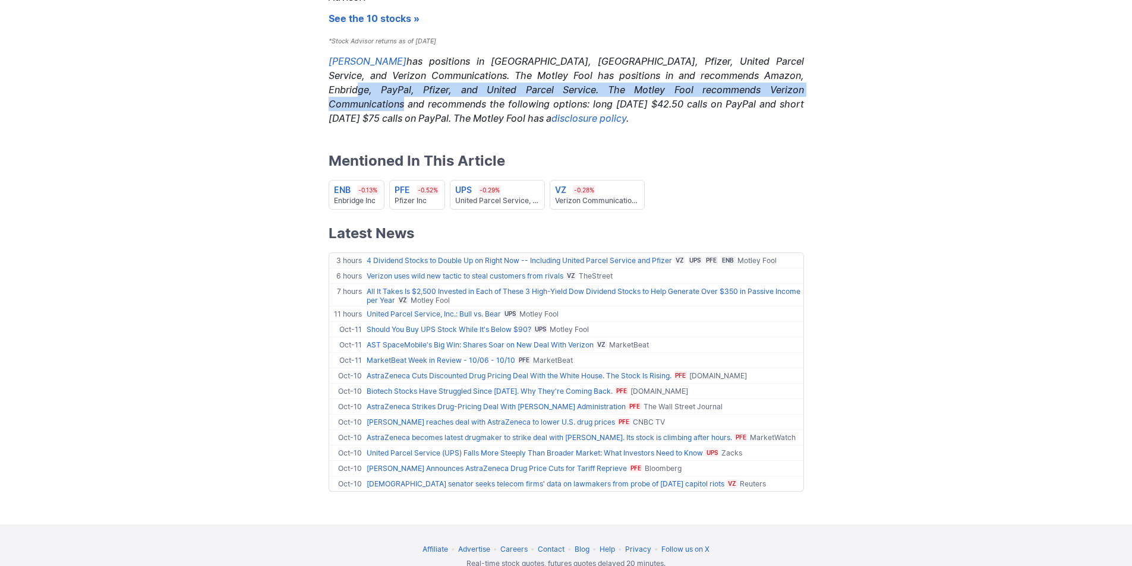
scroll to position [2243, 0]
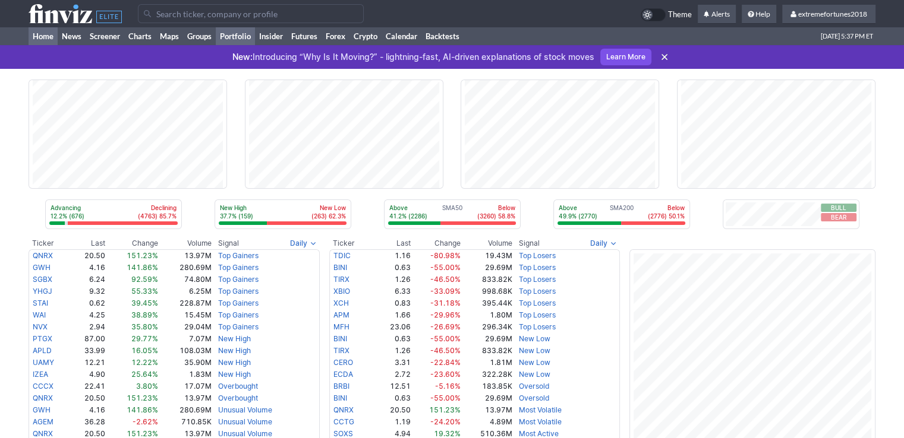
click at [237, 43] on link "Portfolio" at bounding box center [235, 36] width 39 height 18
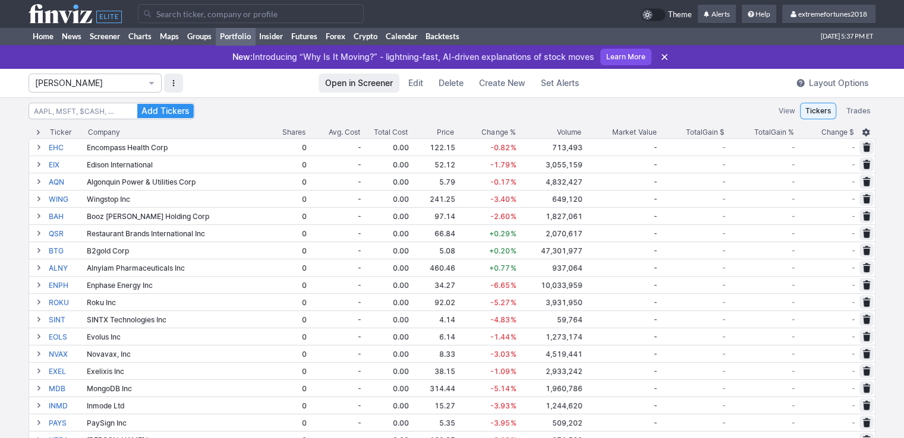
click at [496, 89] on link "Create New" at bounding box center [501, 83] width 59 height 19
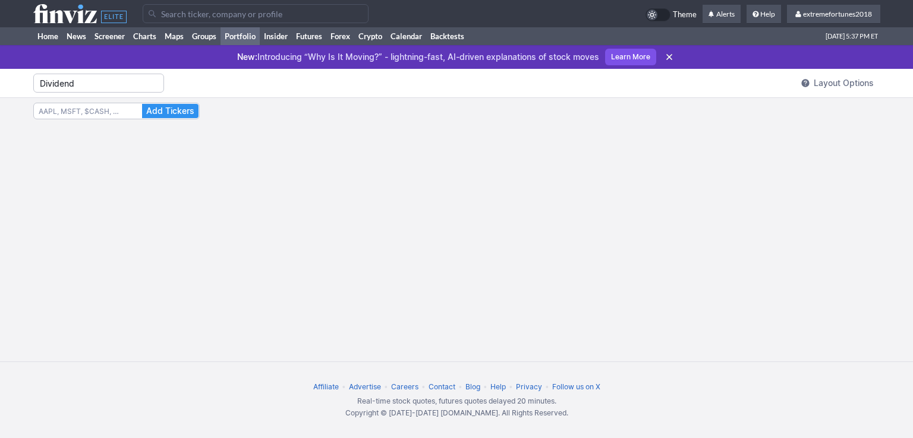
type input "Dividend"
click at [101, 112] on input "Search" at bounding box center [116, 111] width 166 height 17
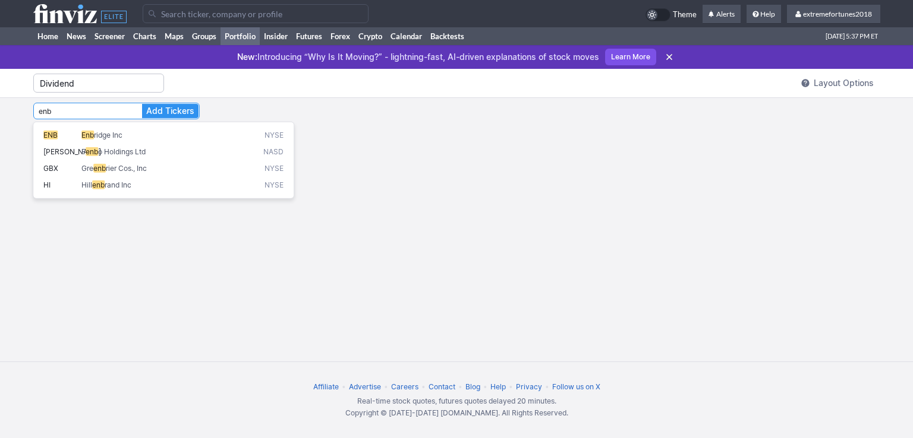
type input "ENB"
click at [142, 104] on button "Add Tickers" at bounding box center [170, 111] width 56 height 14
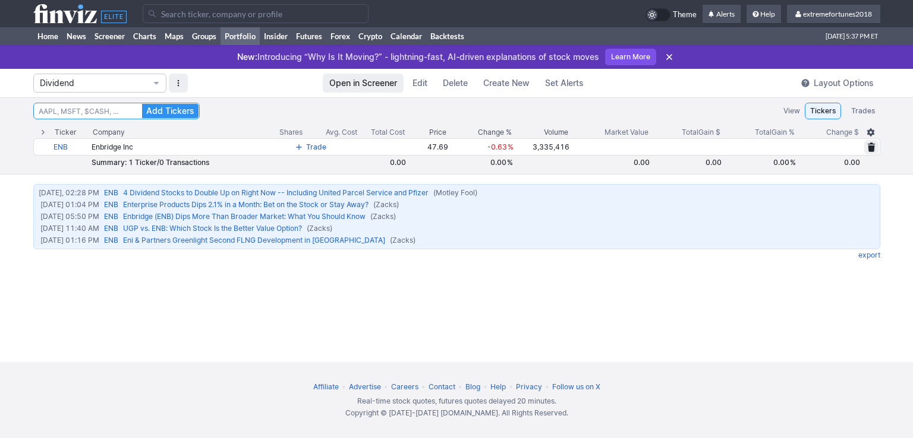
click at [101, 112] on input "Search" at bounding box center [116, 111] width 166 height 17
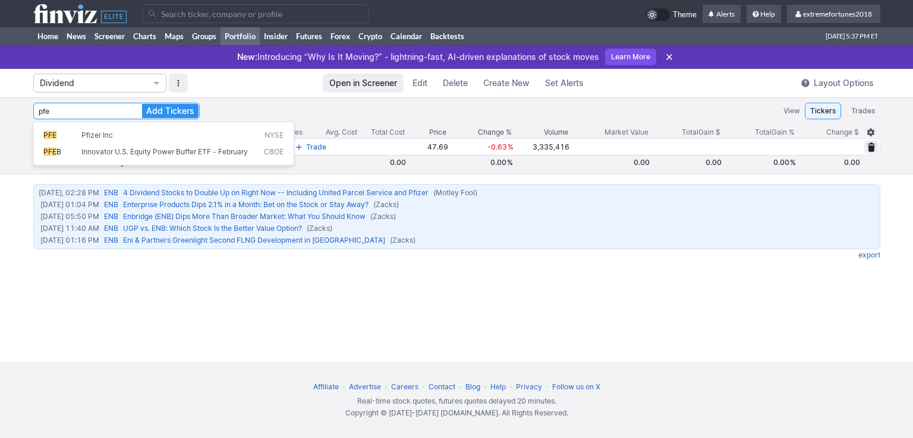
type input "PFE"
click at [142, 104] on button "Add Tickers" at bounding box center [170, 111] width 56 height 14
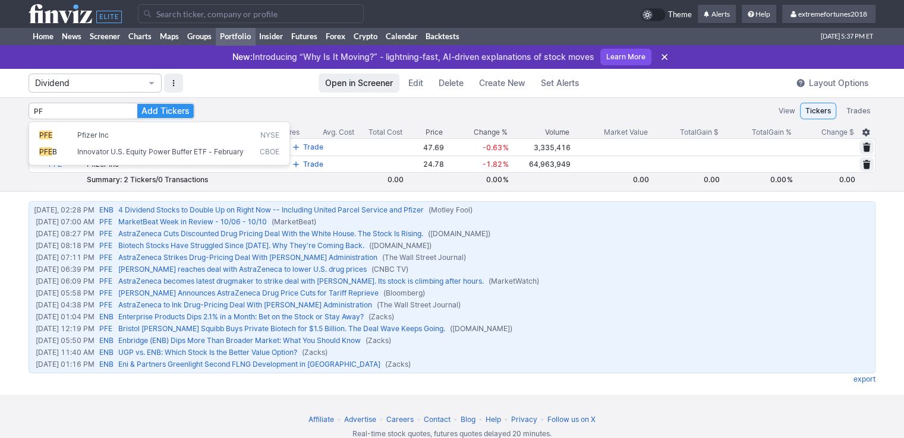
type input "P"
click at [137, 104] on button "Add Tickers" at bounding box center [165, 111] width 56 height 14
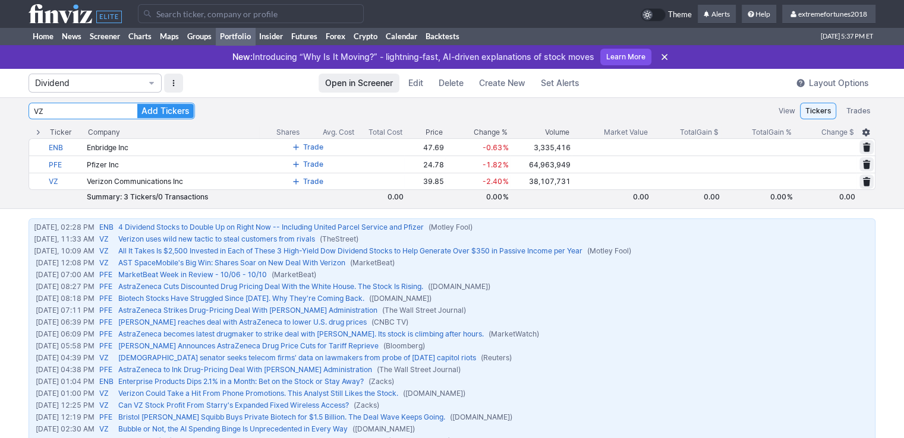
type input "V"
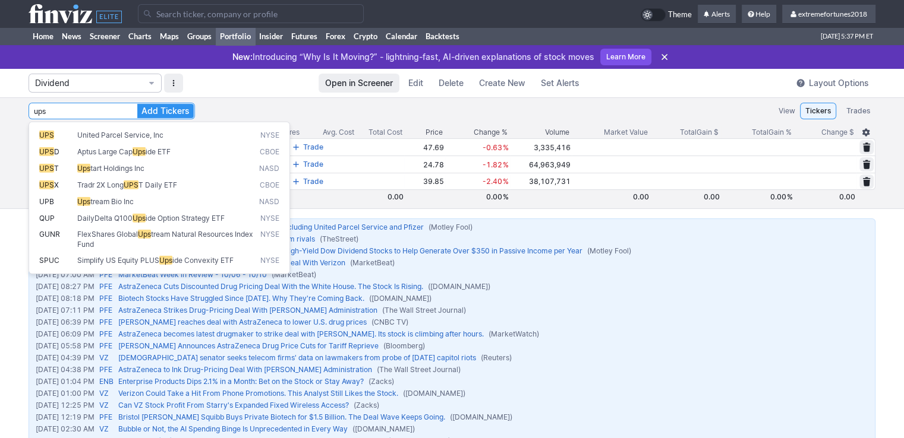
click at [137, 104] on button "Add Tickers" at bounding box center [165, 111] width 56 height 14
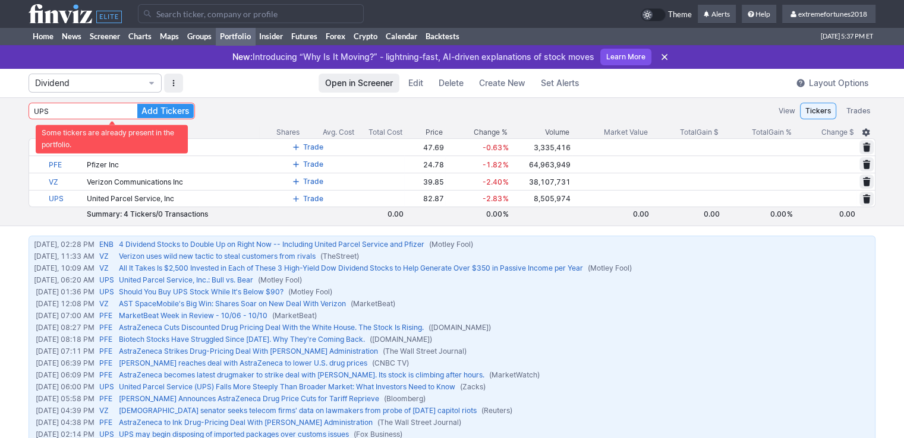
click at [251, 116] on div "UPS Add Tickers View Tickers Trades" at bounding box center [452, 111] width 847 height 17
click at [90, 115] on input "UPS" at bounding box center [112, 111] width 166 height 17
type input "U"
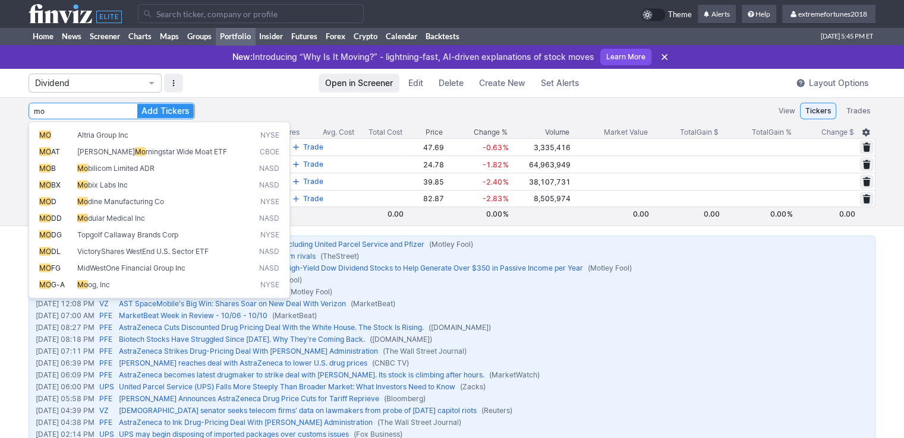
click at [109, 138] on span "Altria Group Inc" at bounding box center [102, 135] width 51 height 9
type input "MO"
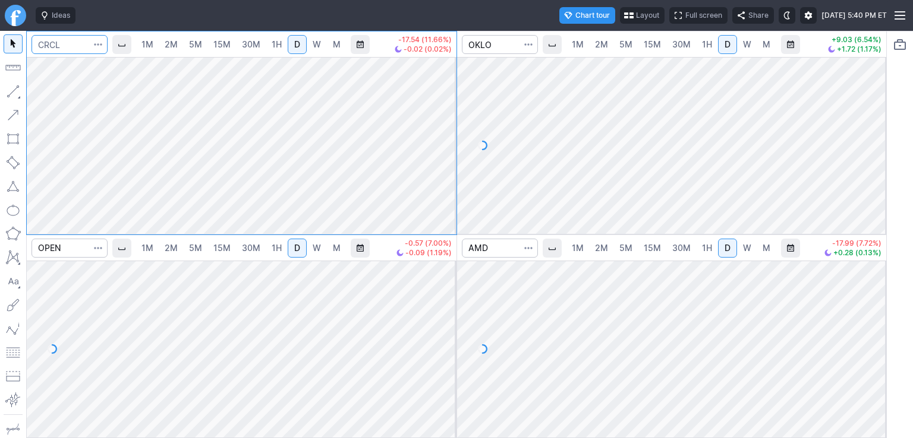
click at [76, 47] on input "Search" at bounding box center [69, 44] width 76 height 19
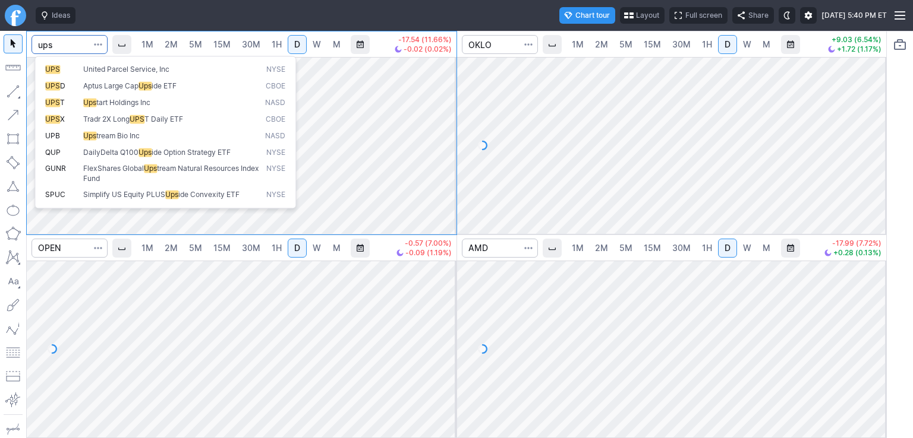
type input "ups"
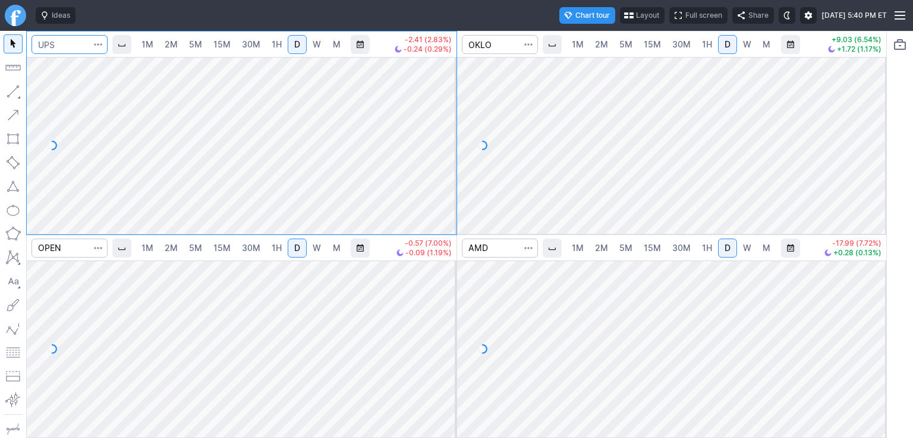
click at [71, 46] on input "Search" at bounding box center [69, 44] width 76 height 19
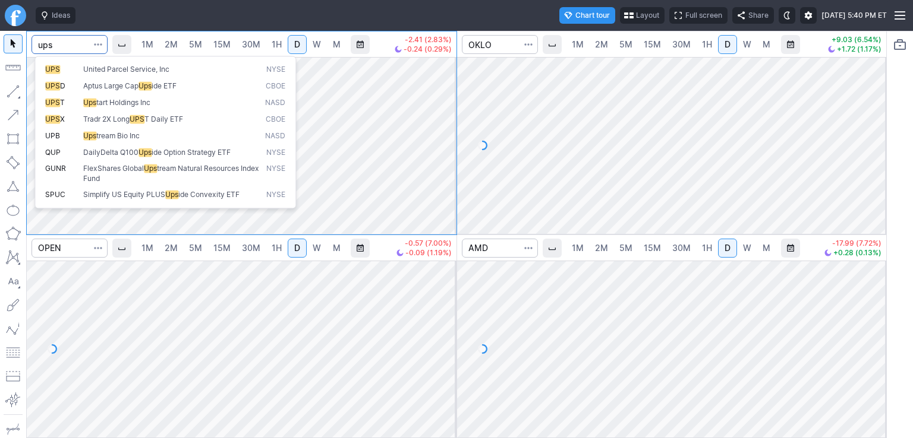
type input "ups"
click at [81, 67] on span "United Parcel Service, Inc" at bounding box center [172, 70] width 182 height 10
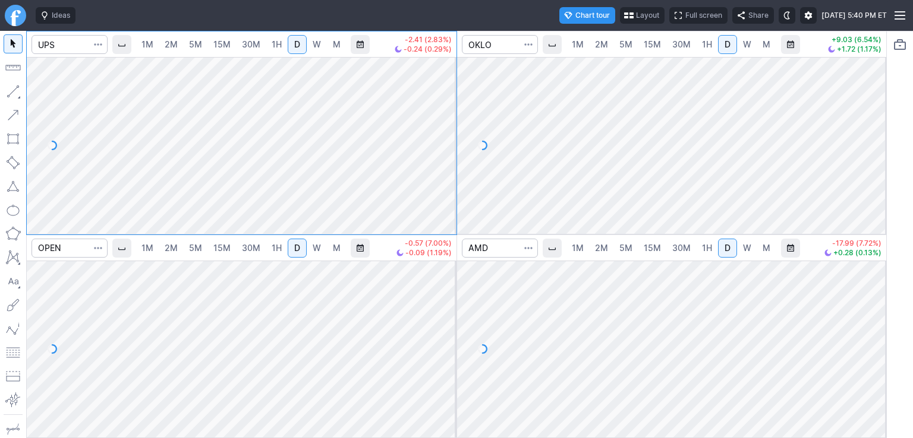
click at [314, 46] on span "W" at bounding box center [316, 44] width 8 height 10
click at [293, 47] on span "D" at bounding box center [297, 45] width 8 height 12
click at [314, 44] on span "W" at bounding box center [316, 44] width 8 height 10
click at [335, 48] on span "M" at bounding box center [337, 44] width 8 height 10
click at [445, 116] on div at bounding box center [443, 142] width 25 height 147
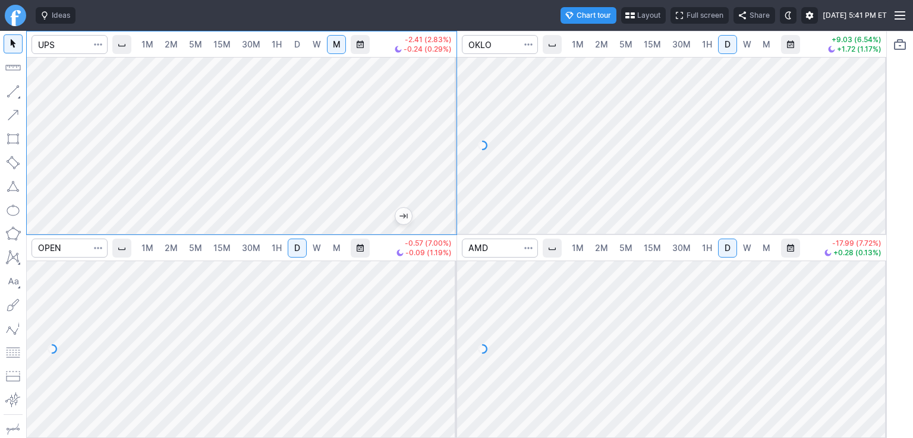
drag, startPoint x: 444, startPoint y: 102, endPoint x: 443, endPoint y: 122, distance: 19.6
click at [443, 122] on div at bounding box center [443, 142] width 25 height 147
click at [314, 37] on link "W" at bounding box center [316, 44] width 19 height 19
click at [299, 48] on span "D" at bounding box center [297, 44] width 6 height 10
click at [471, 159] on div "1M 2M 5M 15M 30M 1H D W M -2.41 (2.83%) -0.24 (0.29%) 1M 2M 5M 15M 30M 1H D W M…" at bounding box center [456, 235] width 860 height 408
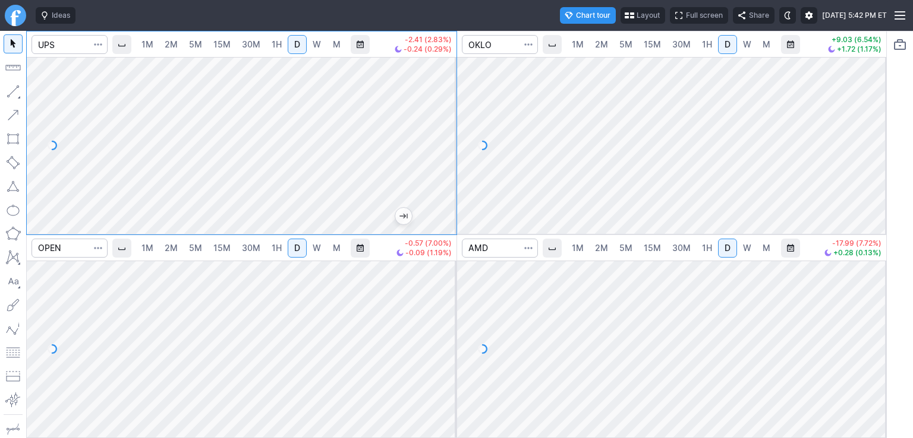
click at [0, 116] on div "1M 2M 5M 15M 30M 1H D W M -2.41 (2.83%) -0.24 (0.29%) 1M 2M 5M 15M 30M 1H D W M…" at bounding box center [443, 235] width 886 height 408
drag, startPoint x: 494, startPoint y: 46, endPoint x: 497, endPoint y: 20, distance: 25.7
click at [492, 37] on input "Search" at bounding box center [500, 44] width 76 height 19
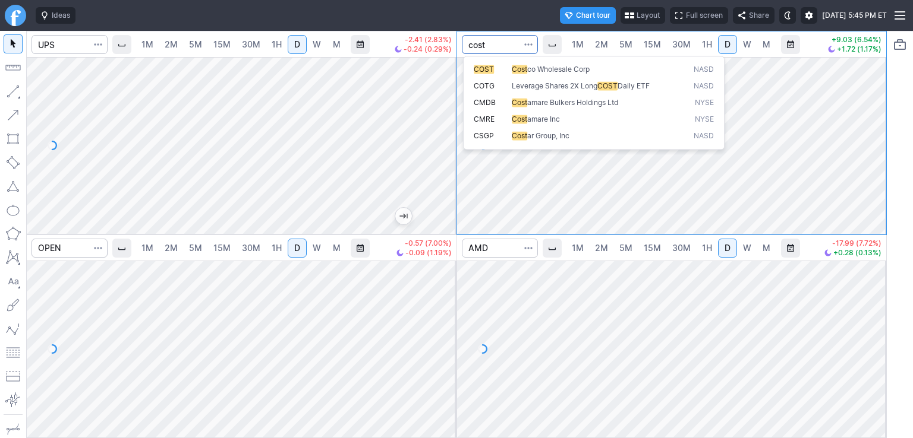
type input "cost"
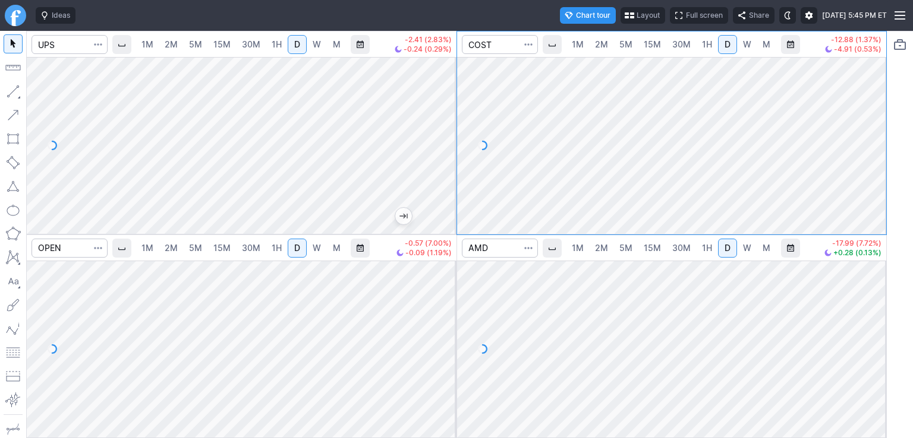
drag, startPoint x: 877, startPoint y: 99, endPoint x: 872, endPoint y: 116, distance: 18.0
click at [873, 117] on div at bounding box center [873, 142] width 25 height 147
drag, startPoint x: 506, startPoint y: 50, endPoint x: 428, endPoint y: 40, distance: 79.0
click at [428, 40] on div "1M 2M 5M 15M 30M 1H D W M -2.41 (2.83%) -0.24 (0.29%) 1M 2M 5M 15M 30M 1H D W M…" at bounding box center [456, 235] width 860 height 408
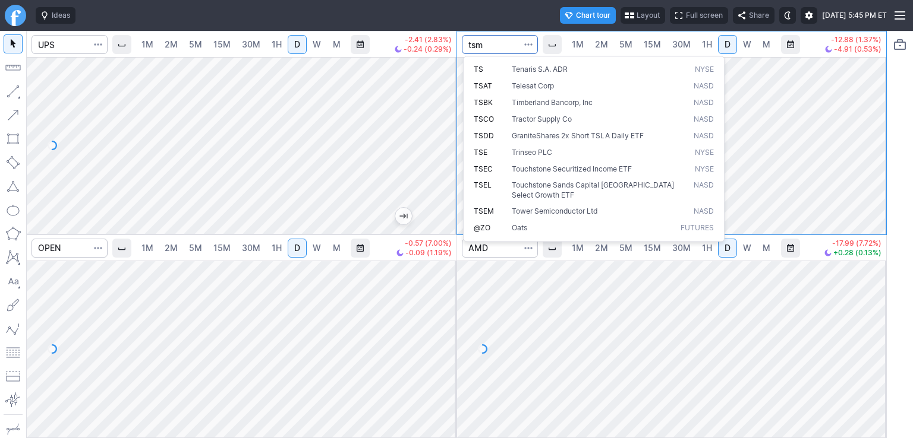
type input "tsm"
